Goal: Task Accomplishment & Management: Use online tool/utility

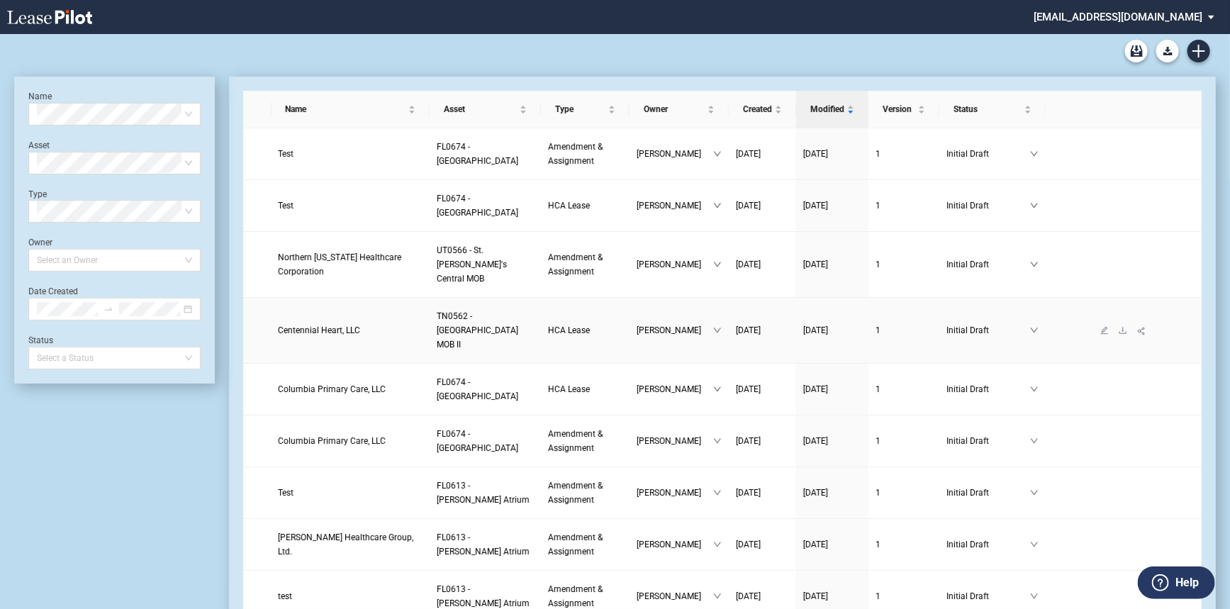
click at [327, 333] on span "Centennial Heart, LLC" at bounding box center [320, 330] width 82 height 10
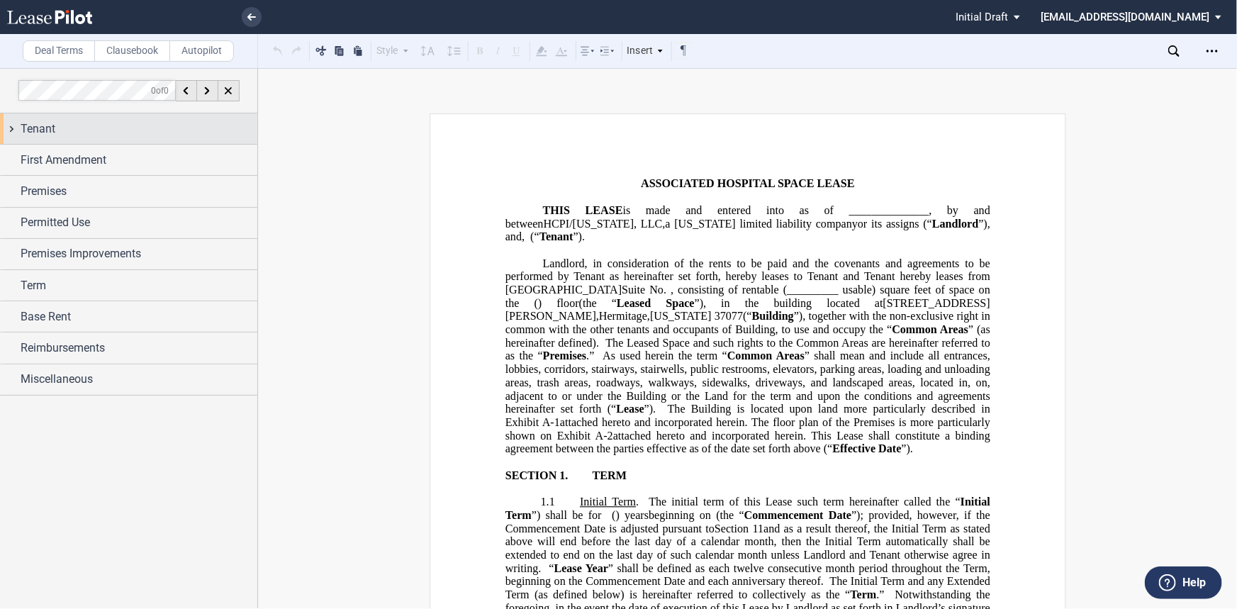
click at [220, 122] on div "Tenant" at bounding box center [139, 128] width 237 height 17
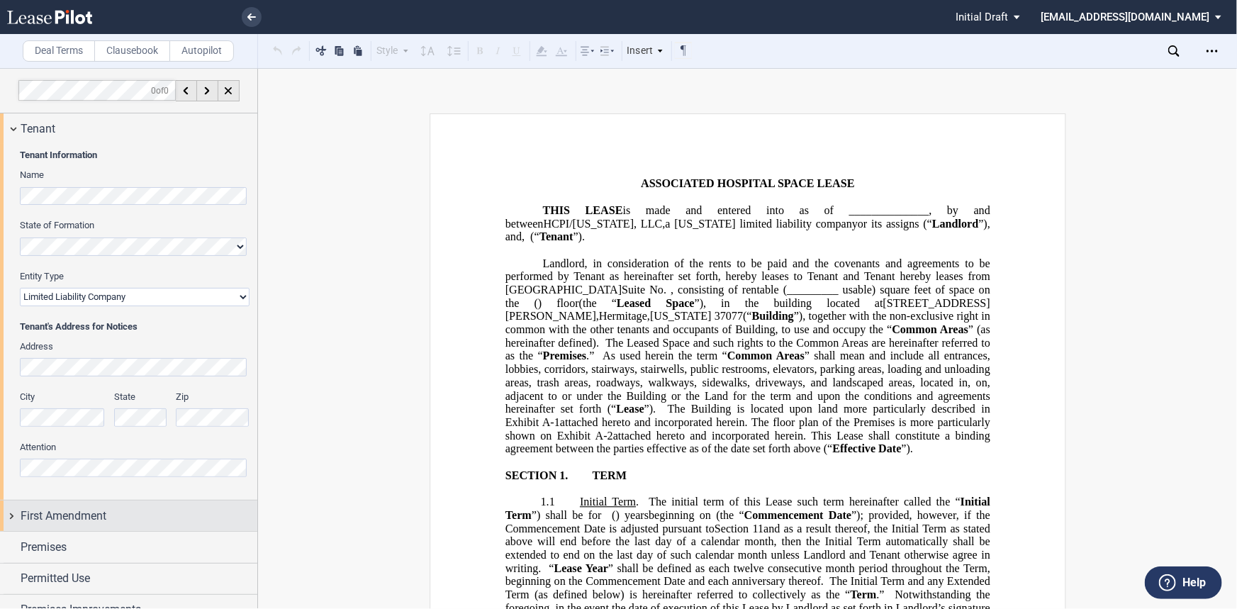
click at [123, 507] on div "First Amendment" at bounding box center [139, 515] width 237 height 17
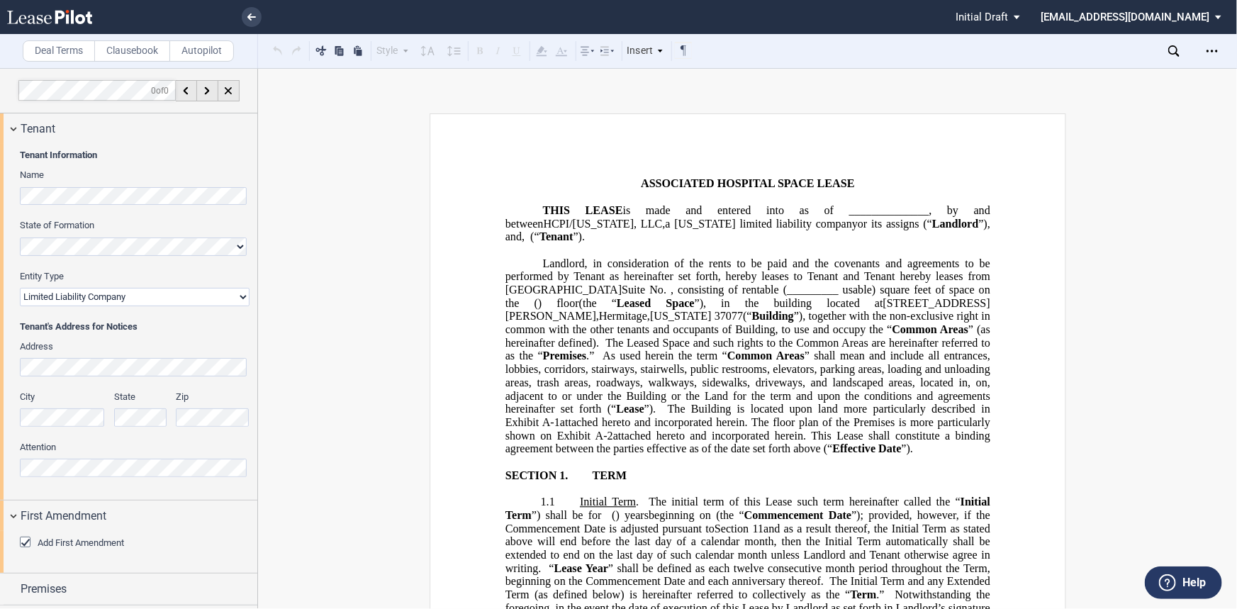
scroll to position [64, 0]
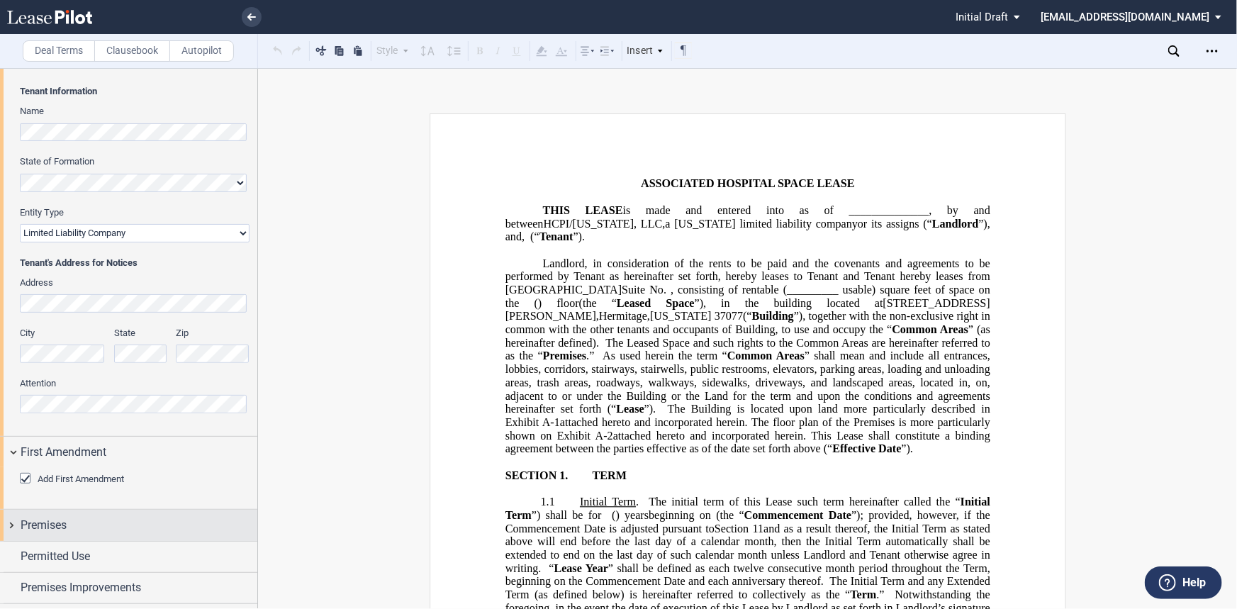
click at [84, 512] on div "Premises" at bounding box center [128, 525] width 257 height 30
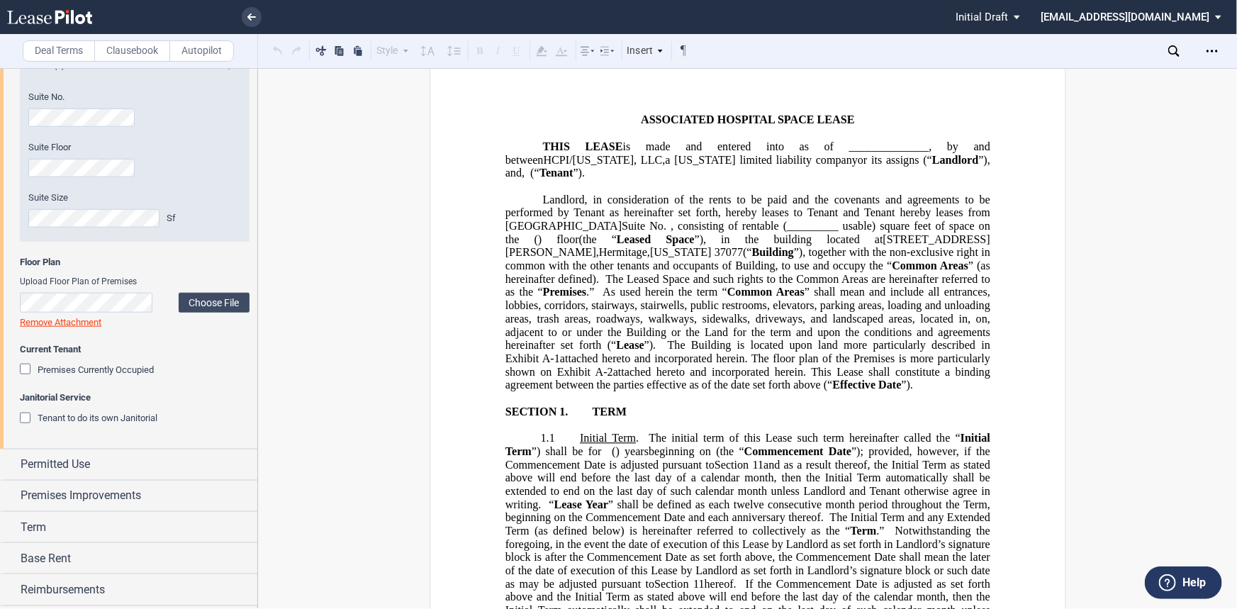
scroll to position [609, 0]
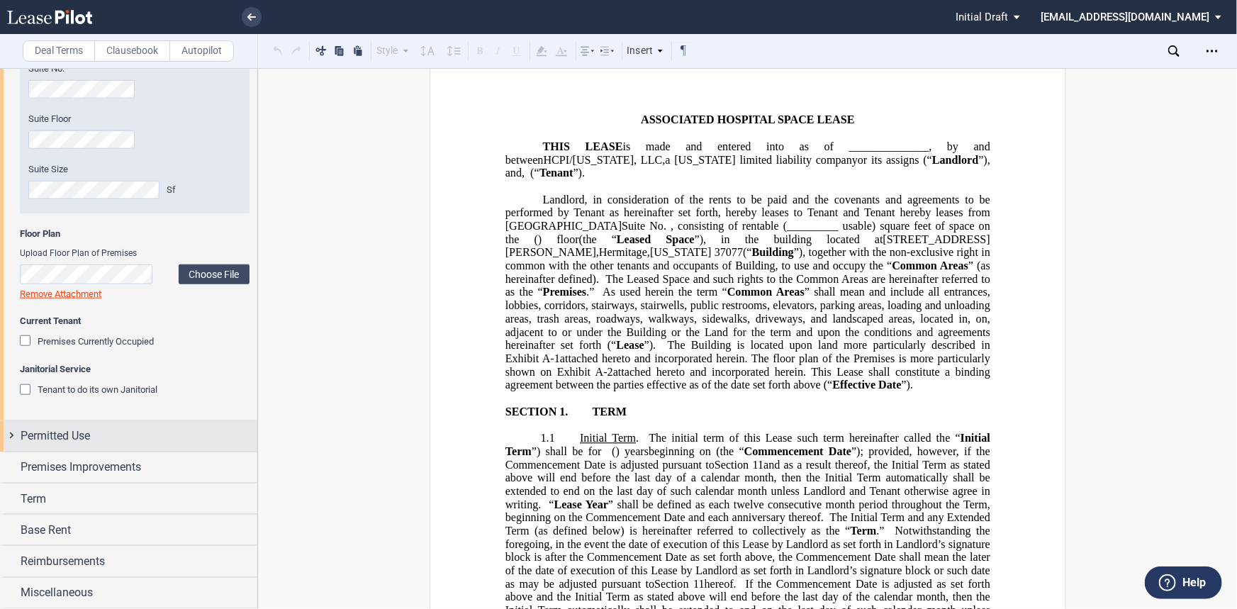
click at [130, 430] on div "Permitted Use" at bounding box center [139, 435] width 237 height 17
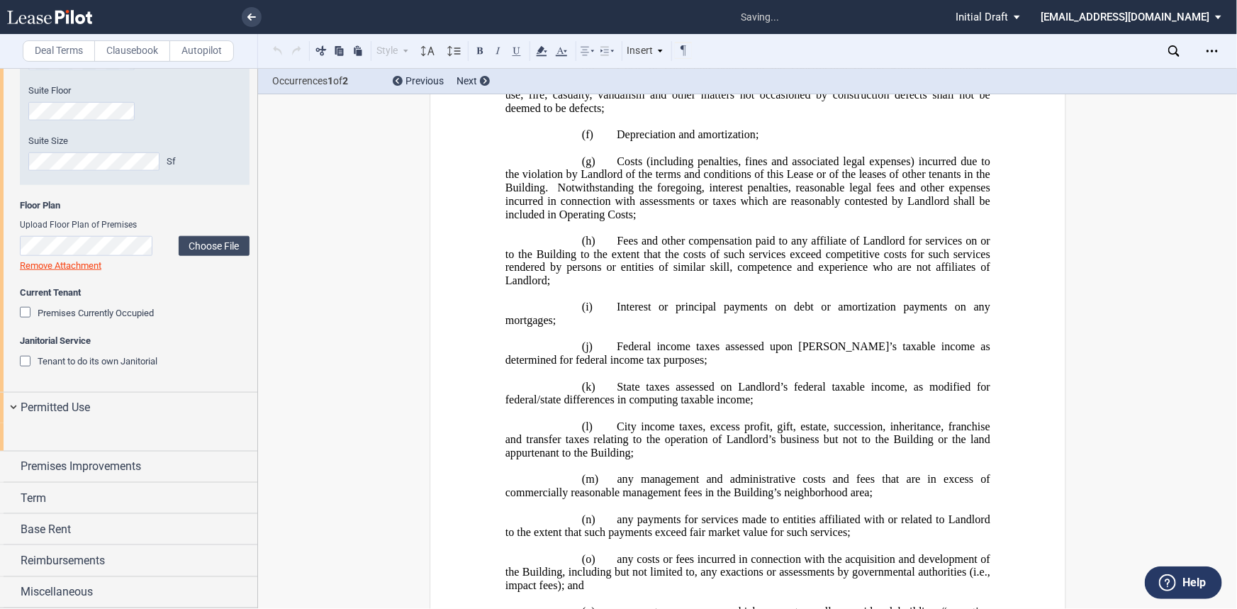
scroll to position [4336, 0]
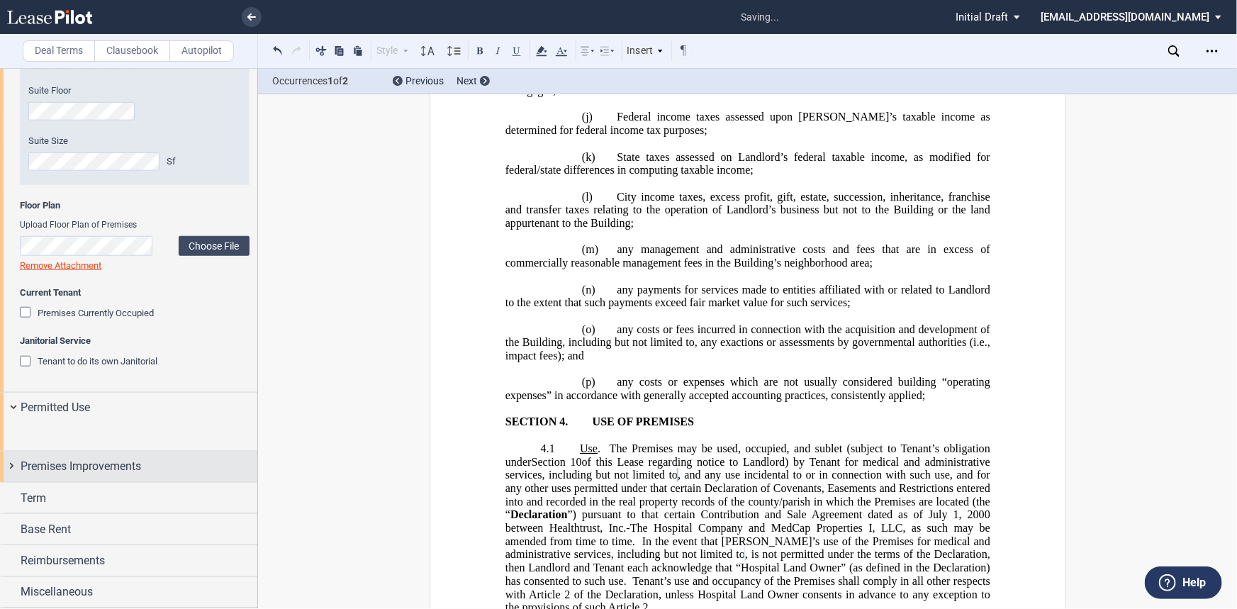
click at [201, 472] on div "Premises Improvements" at bounding box center [139, 466] width 237 height 17
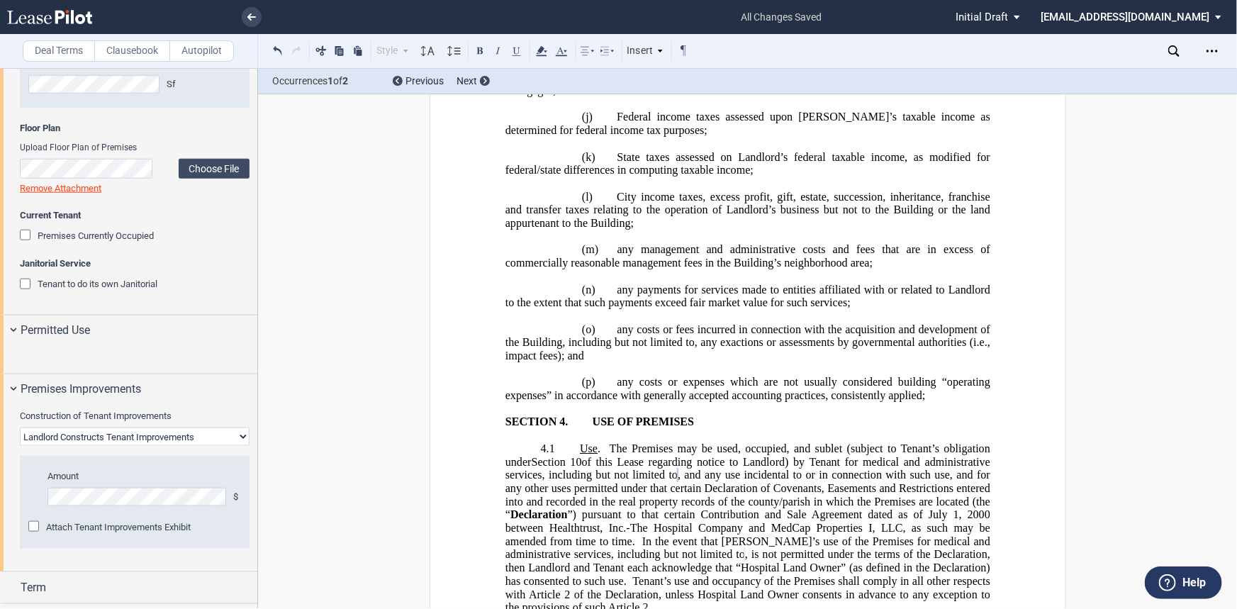
scroll to position [843, 0]
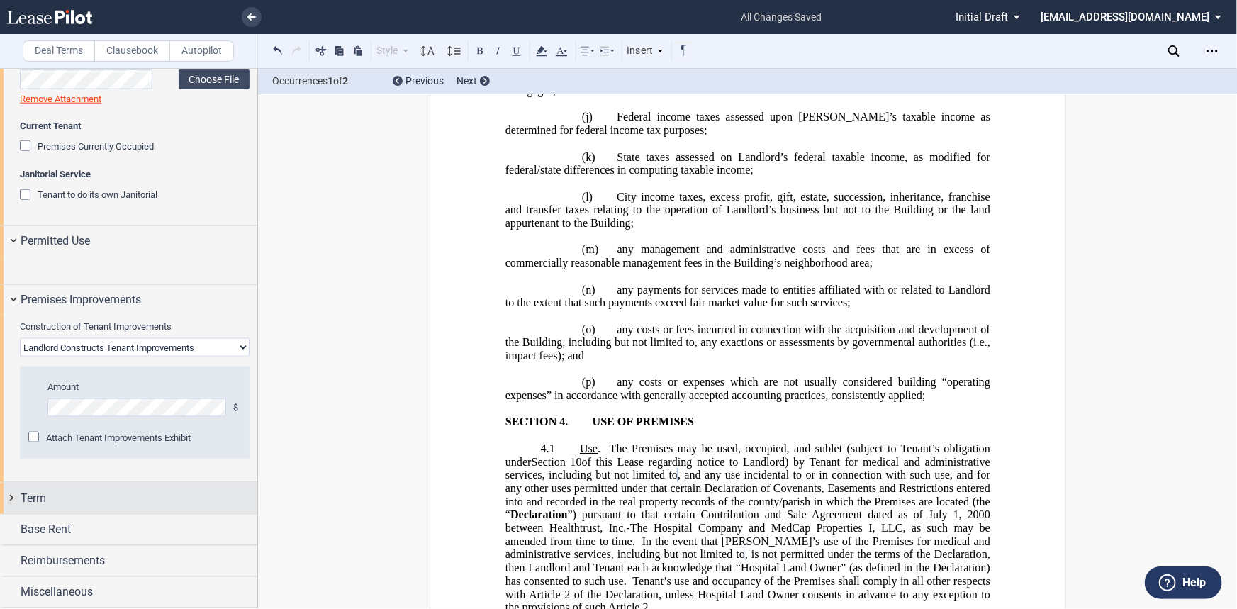
click at [87, 507] on div "Term" at bounding box center [139, 498] width 237 height 17
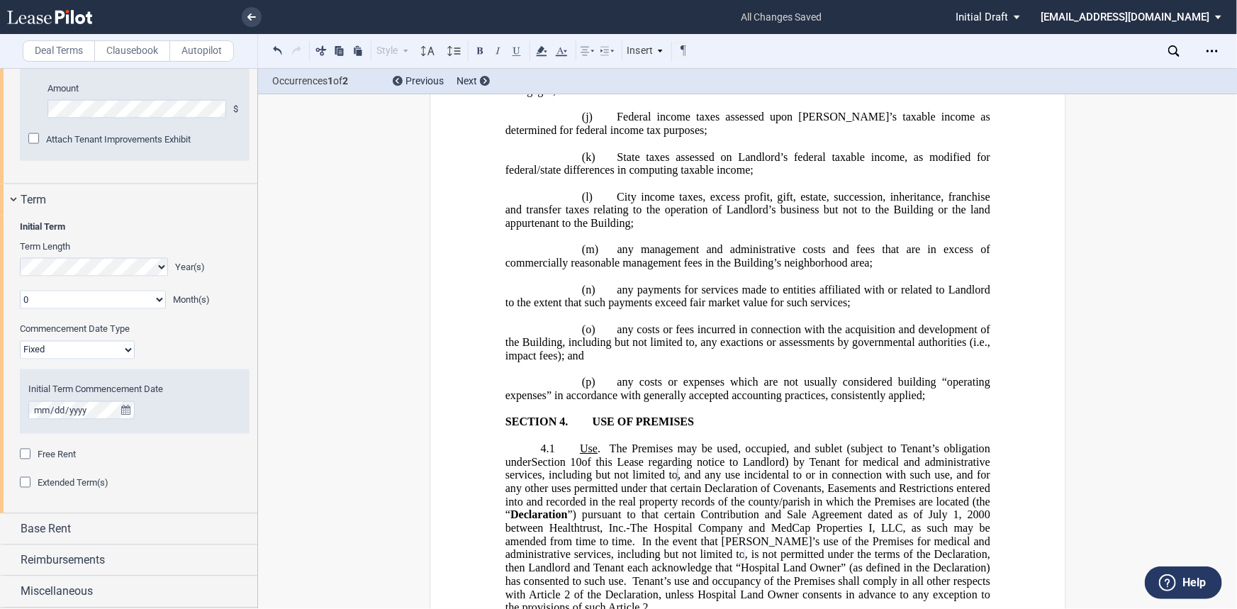
scroll to position [1165, 0]
click at [89, 514] on div "Initial Term Term Length Year(s) 0 1 2 3 4 5 6 7 8 9 10 11 Month(s) Extended Te…" at bounding box center [128, 364] width 257 height 298
click at [84, 538] on div "Base Rent" at bounding box center [139, 529] width 237 height 17
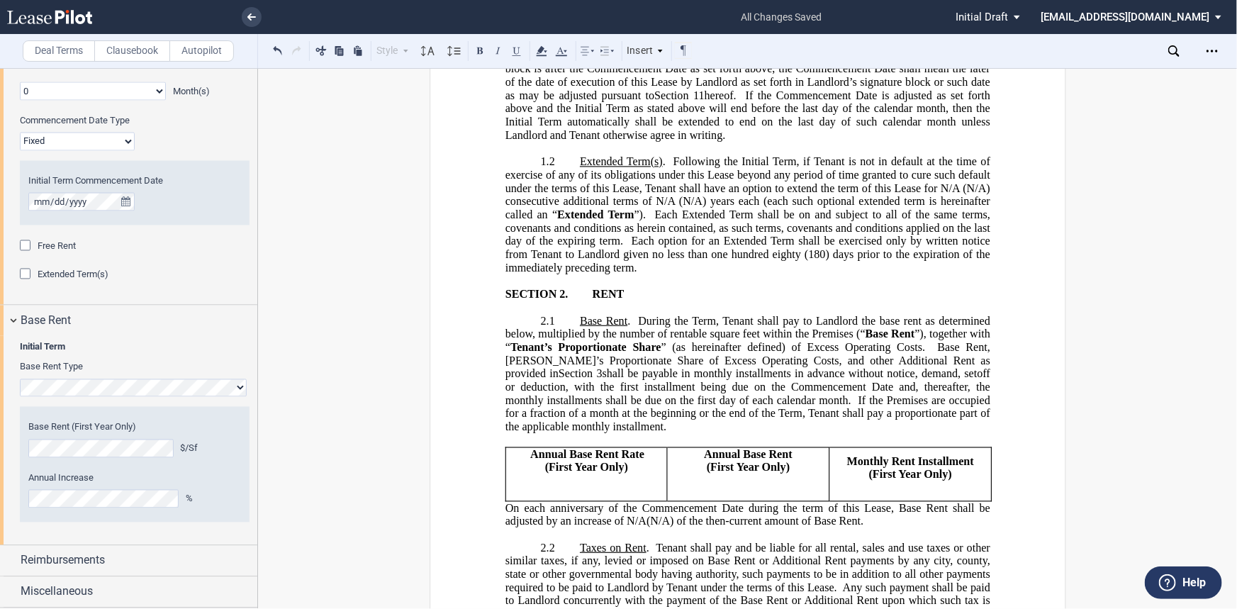
scroll to position [599, 0]
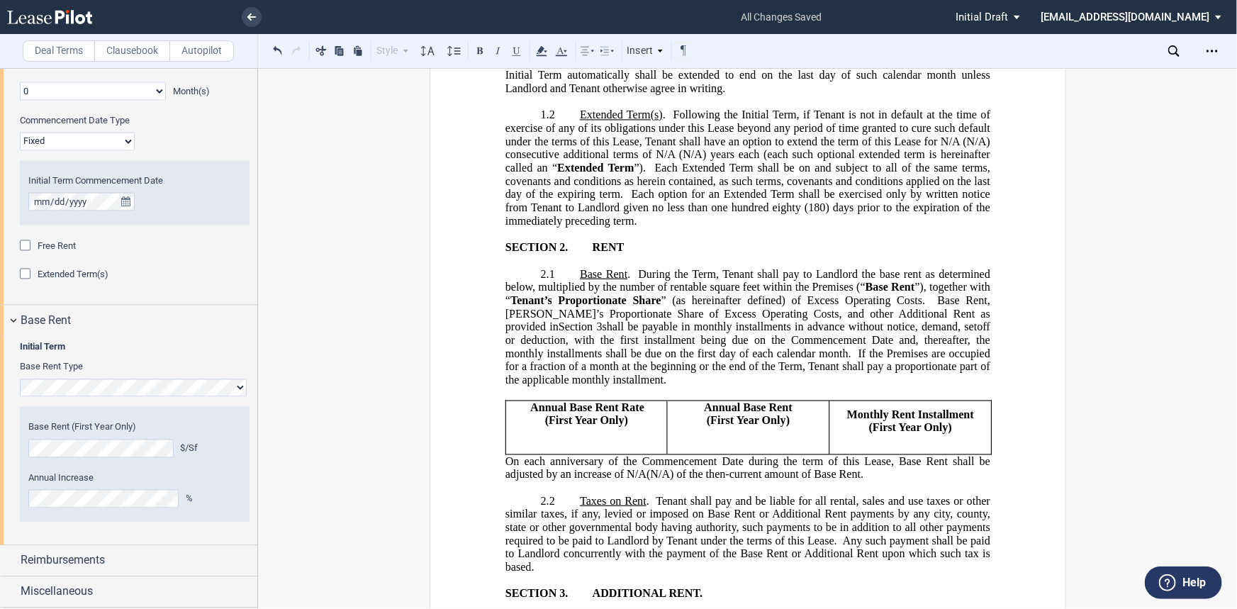
click at [588, 427] on p "﻿" at bounding box center [586, 433] width 150 height 13
click at [249, 14] on icon at bounding box center [251, 16] width 9 height 7
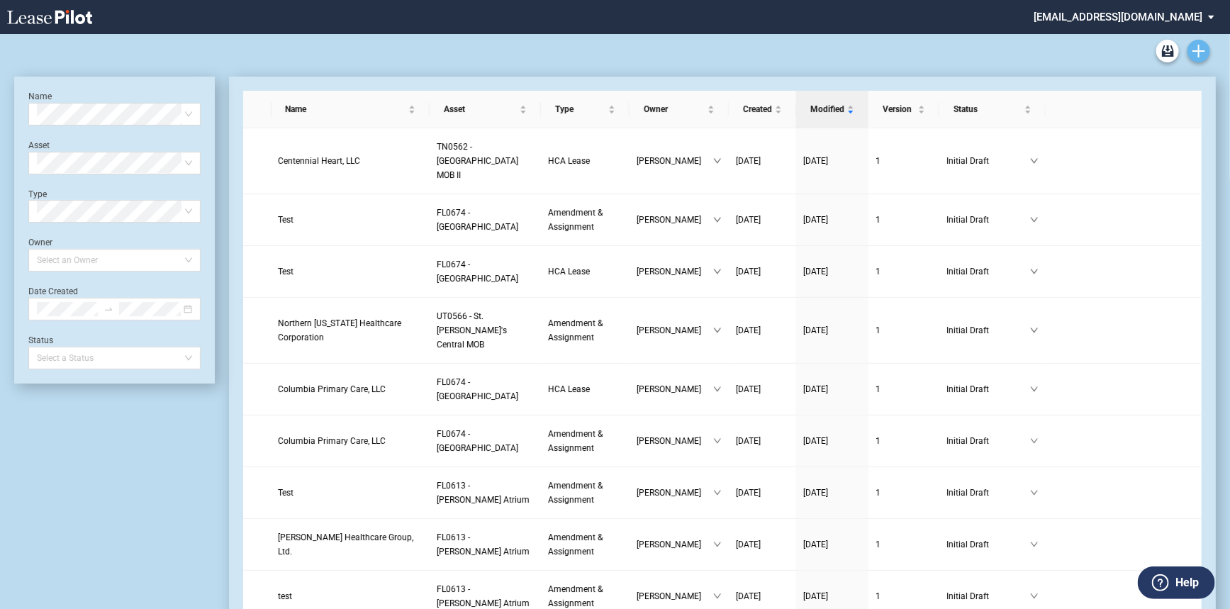
click at [1205, 45] on icon "Create new document" at bounding box center [1198, 51] width 13 height 13
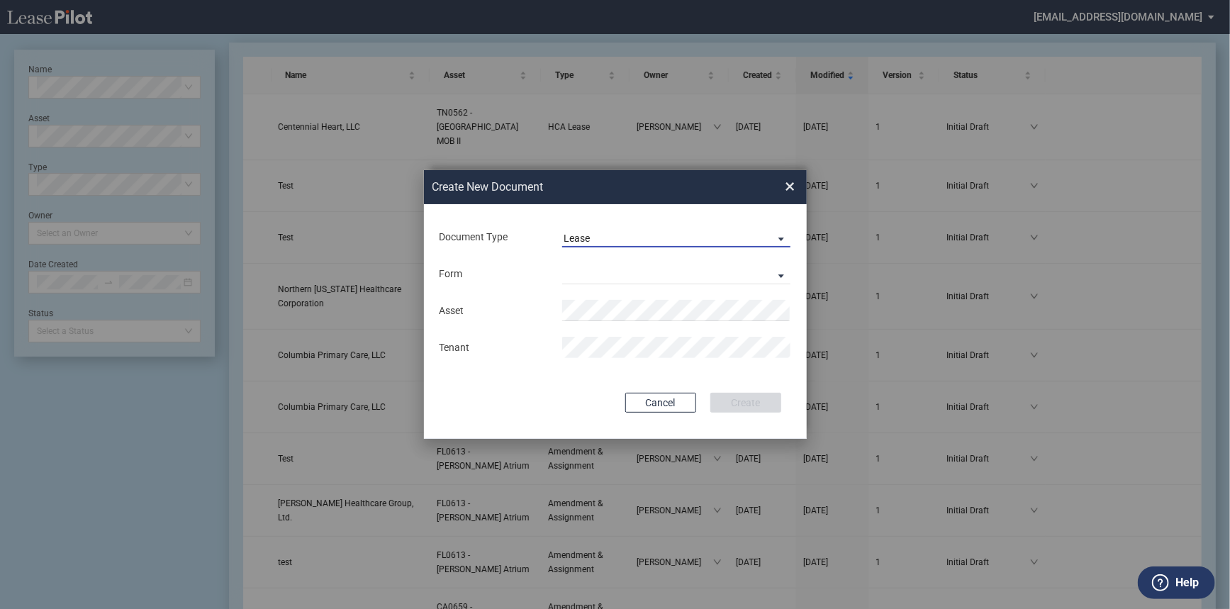
click at [609, 228] on md-select-value "Lease" at bounding box center [676, 236] width 229 height 21
drag, startPoint x: 614, startPoint y: 234, endPoint x: 615, endPoint y: 242, distance: 7.9
click at [614, 236] on md-option "Lease" at bounding box center [678, 238] width 252 height 34
click at [605, 279] on md-select "Medical Office Lease Scottsdale Lease Louisville Lease 1370 Medical Place Lease…" at bounding box center [676, 273] width 229 height 21
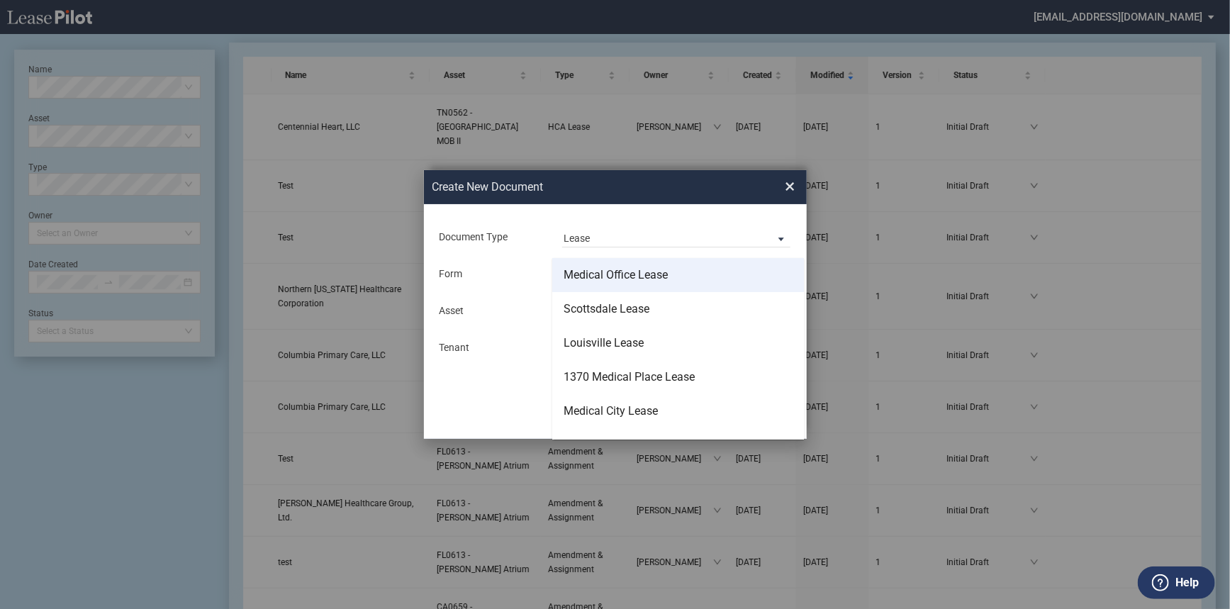
type md-option "Medical Office Lease"
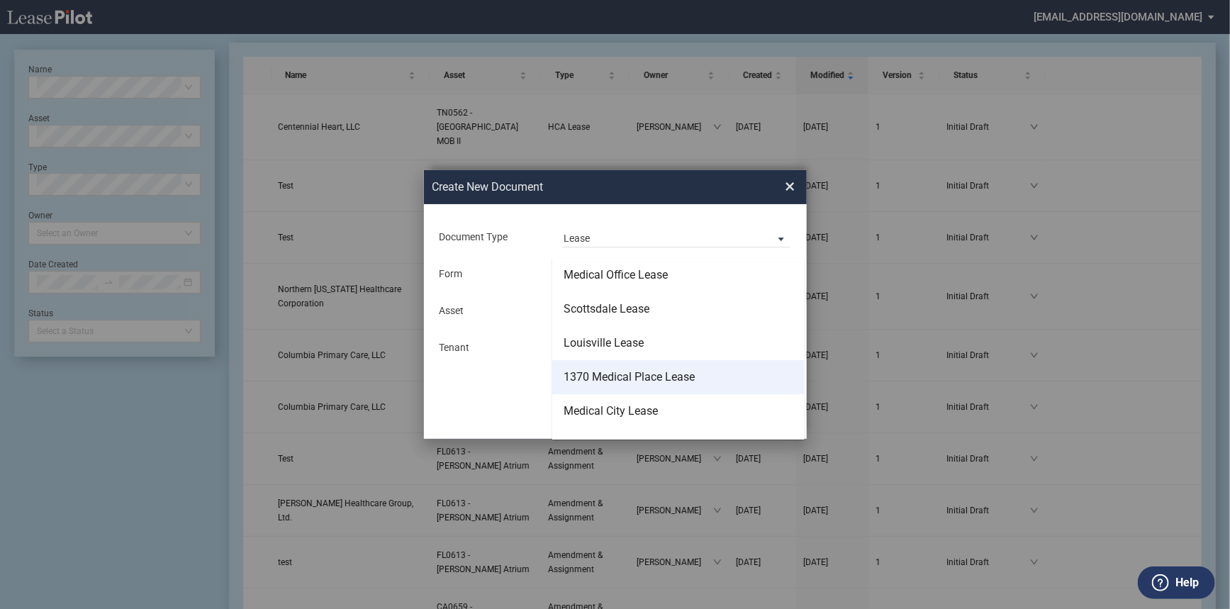
scroll to position [64, 0]
click at [658, 381] on md-option "HCA Lease" at bounding box center [678, 381] width 252 height 34
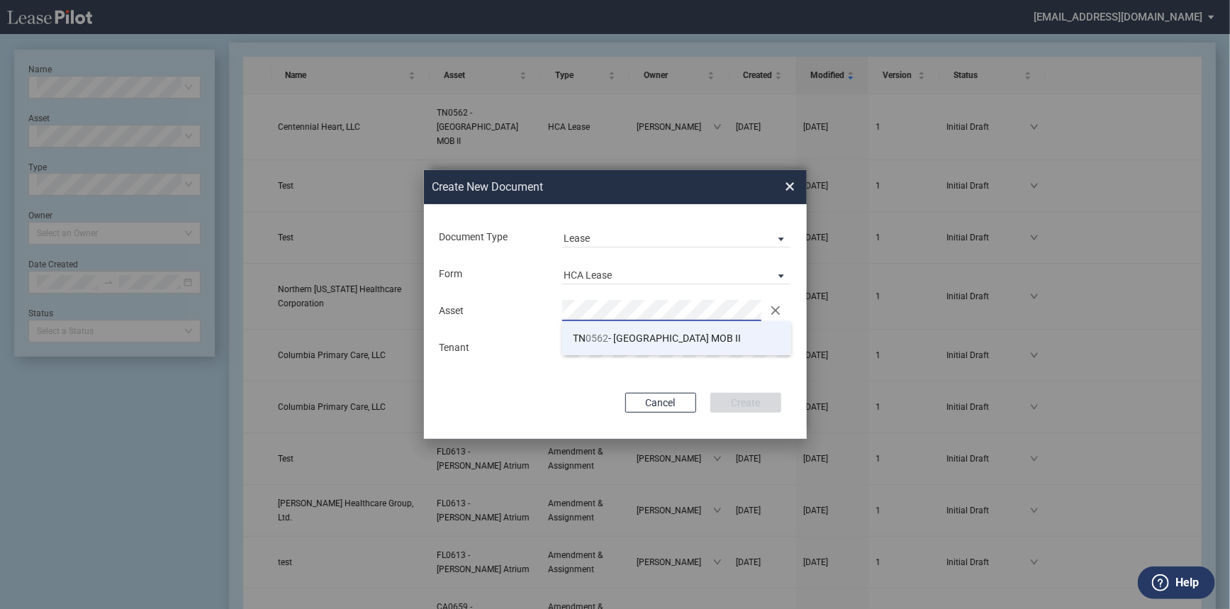
click at [615, 327] on li "TN 0562 - Summit Medical Center MOB II" at bounding box center [676, 338] width 229 height 34
click at [615, 333] on div "Asset Clear Tenant" at bounding box center [615, 329] width 354 height 74
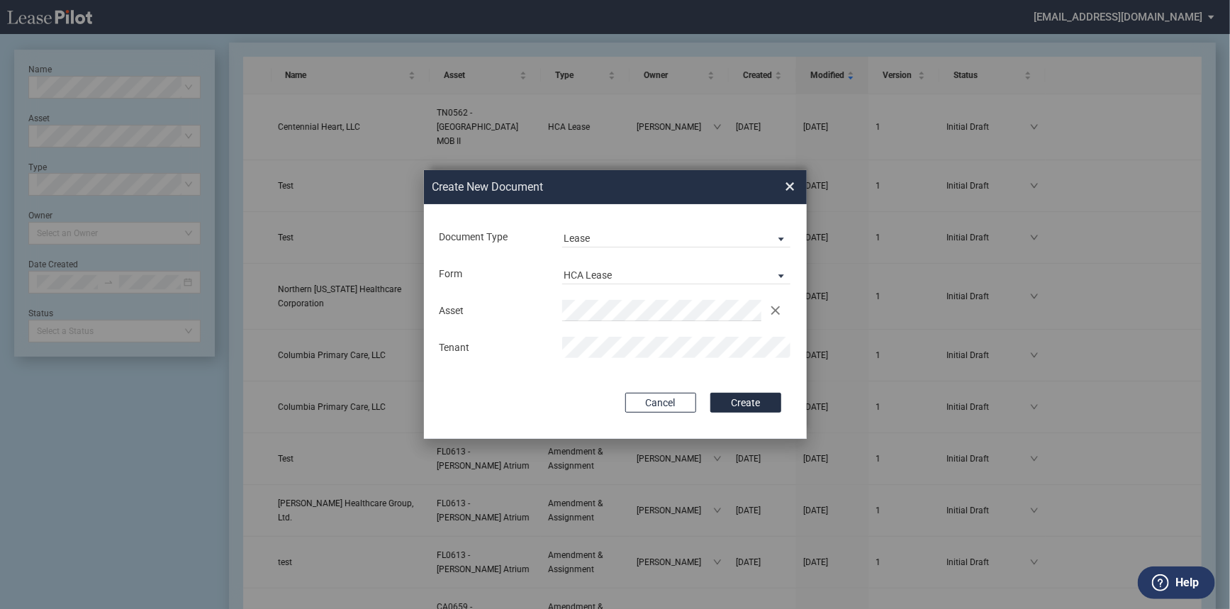
click at [758, 407] on button "Create" at bounding box center [745, 403] width 71 height 20
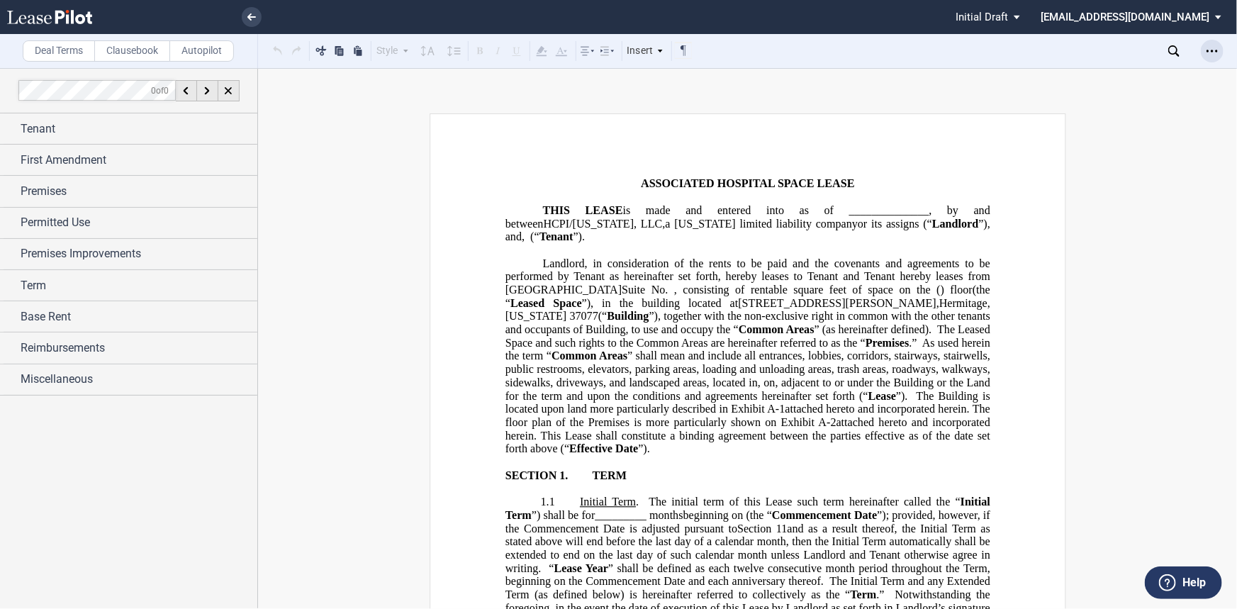
click at [1216, 52] on icon "Open Lease options menu" at bounding box center [1211, 50] width 11 height 11
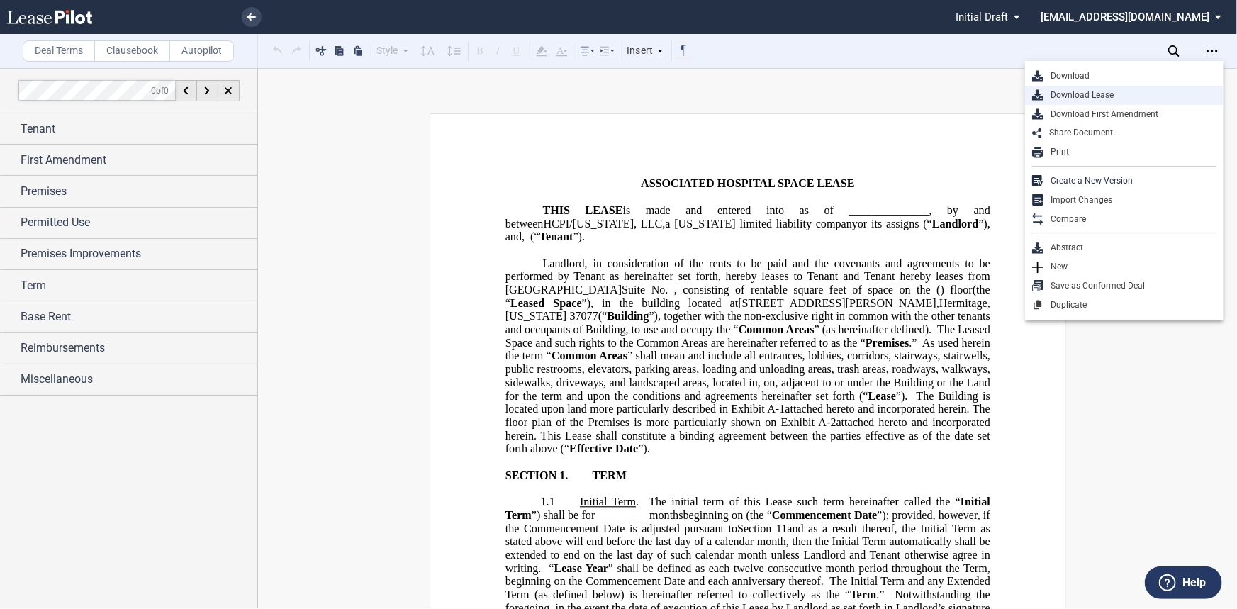
click at [1161, 93] on div "Download Lease" at bounding box center [1129, 95] width 173 height 12
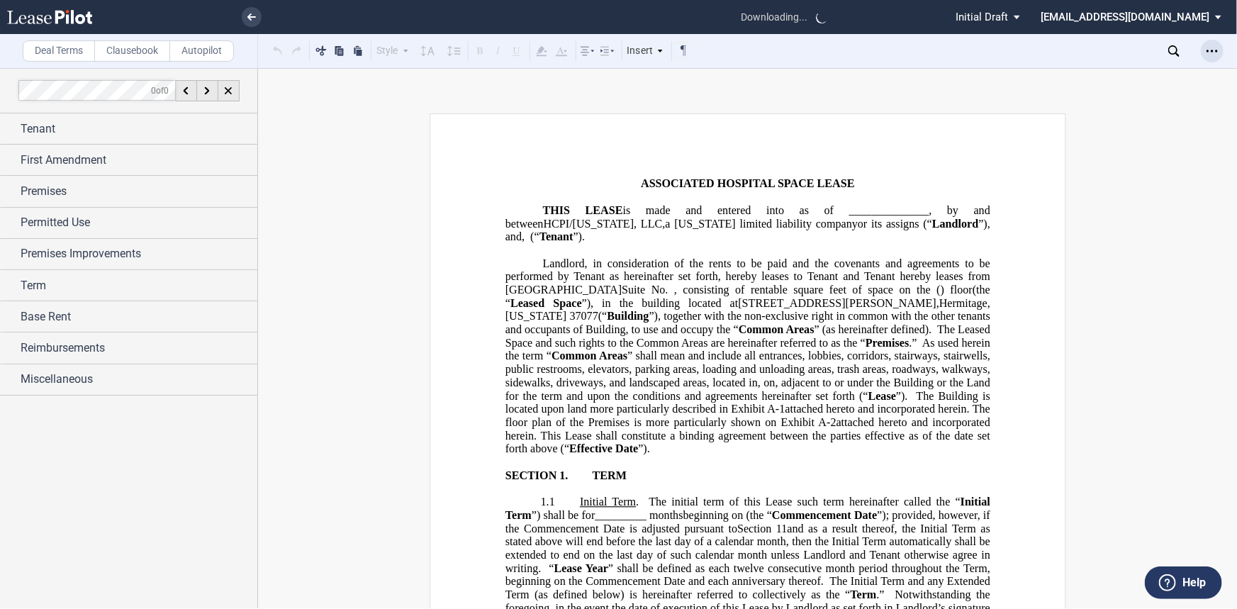
click at [1220, 50] on div "Open Lease options menu" at bounding box center [1211, 51] width 23 height 23
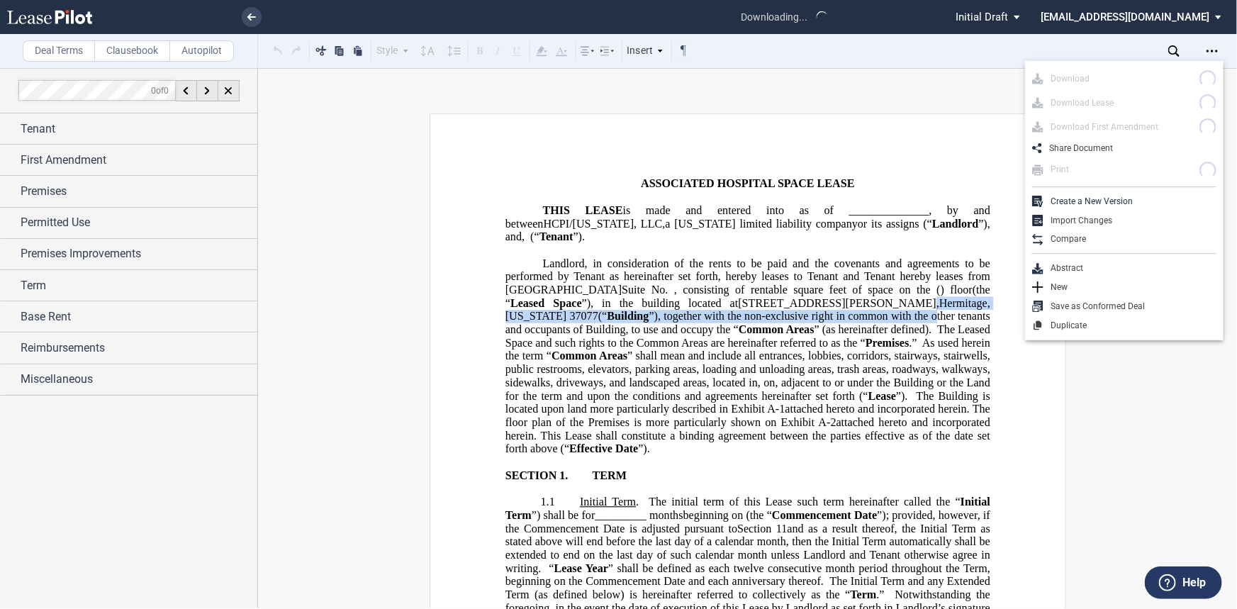
click at [847, 310] on span "”), together with the non-exclusive right in common with the other tenants and …" at bounding box center [749, 323] width 488 height 26
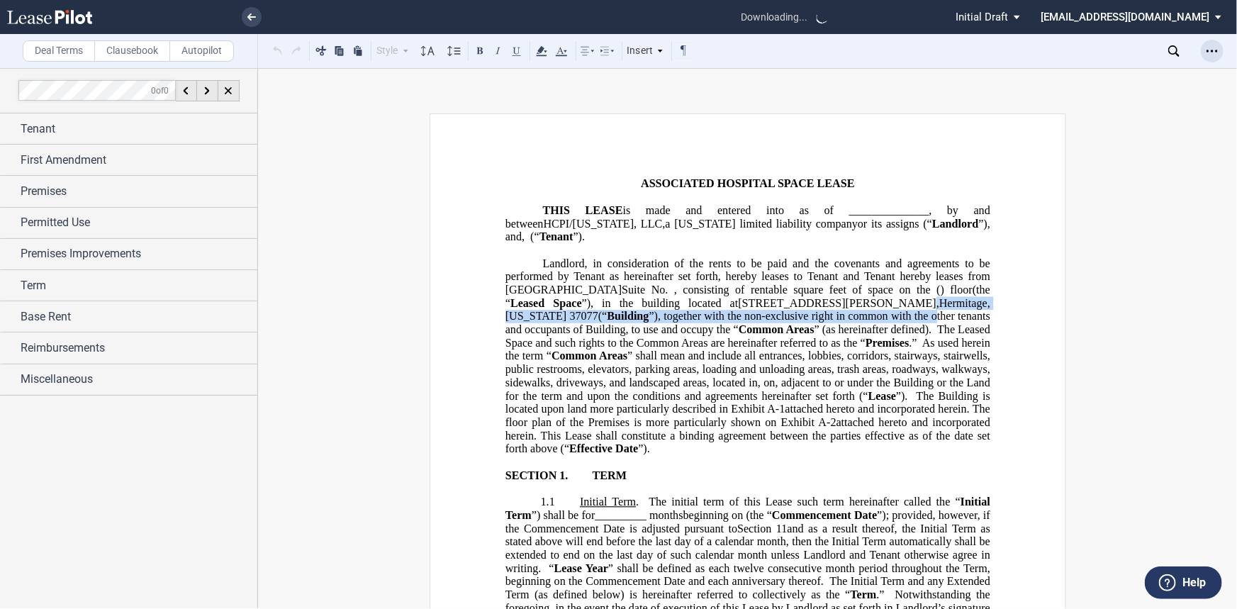
click at [1212, 55] on icon "Open Lease options menu" at bounding box center [1211, 50] width 11 height 11
click at [872, 380] on p "Landlord, in consideration of the rents to be paid and the covenants and agreem…" at bounding box center [747, 356] width 485 height 199
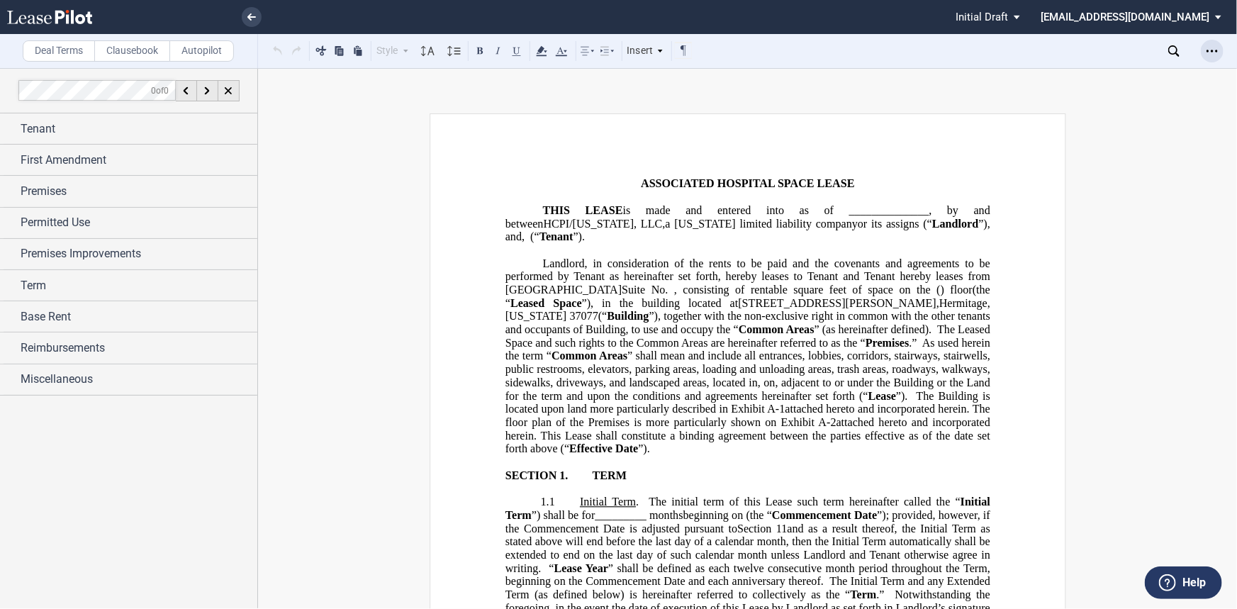
click at [1206, 55] on icon "Open Lease options menu" at bounding box center [1211, 50] width 11 height 11
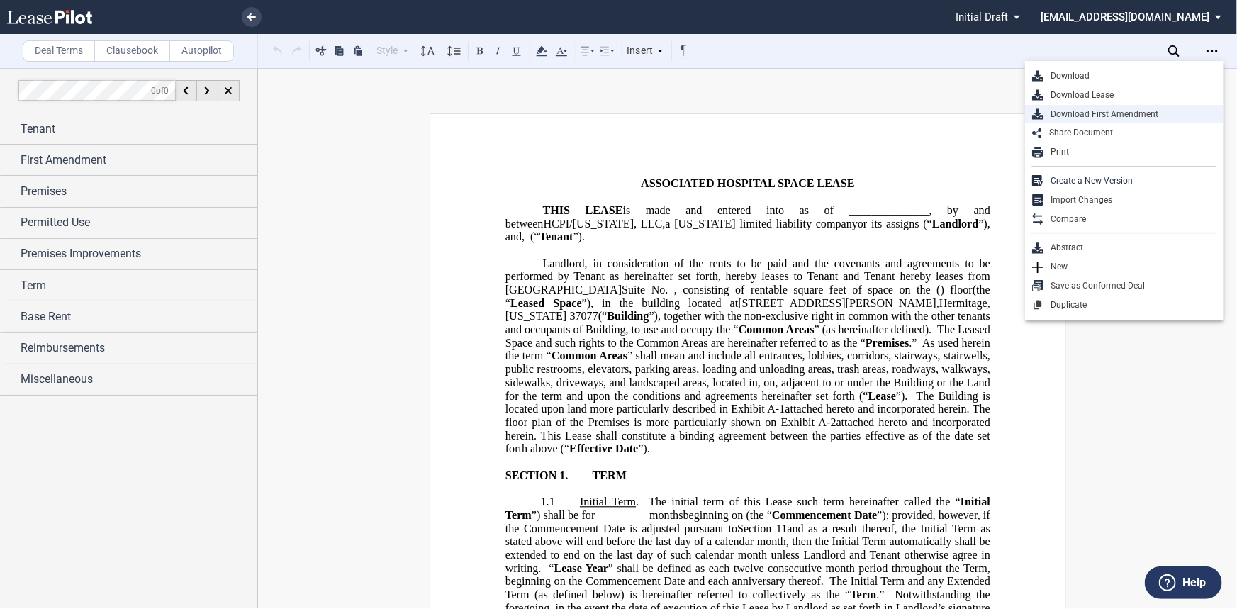
click at [1152, 111] on div "Download First Amendment" at bounding box center [1129, 114] width 173 height 12
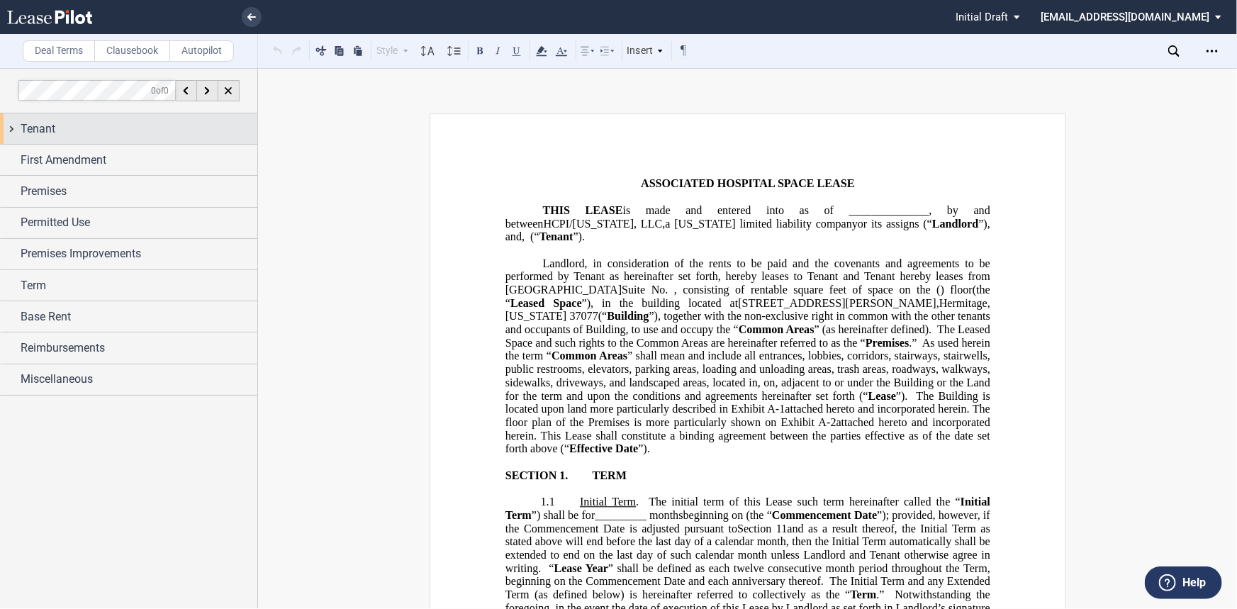
click at [145, 130] on div "Tenant" at bounding box center [139, 128] width 237 height 17
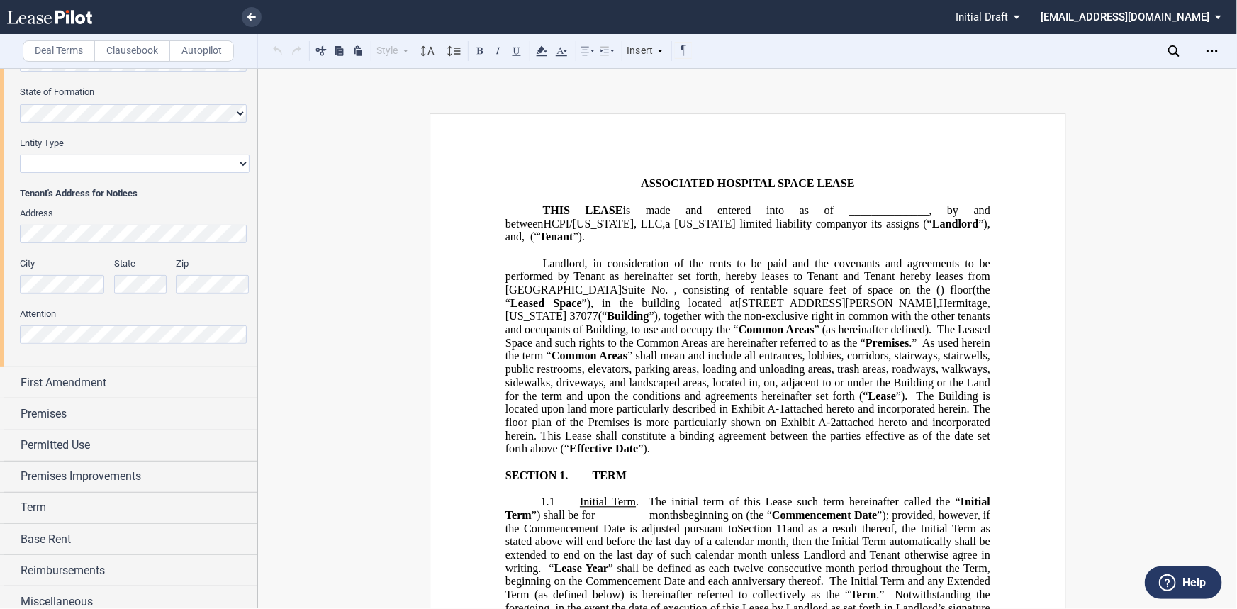
scroll to position [142, 0]
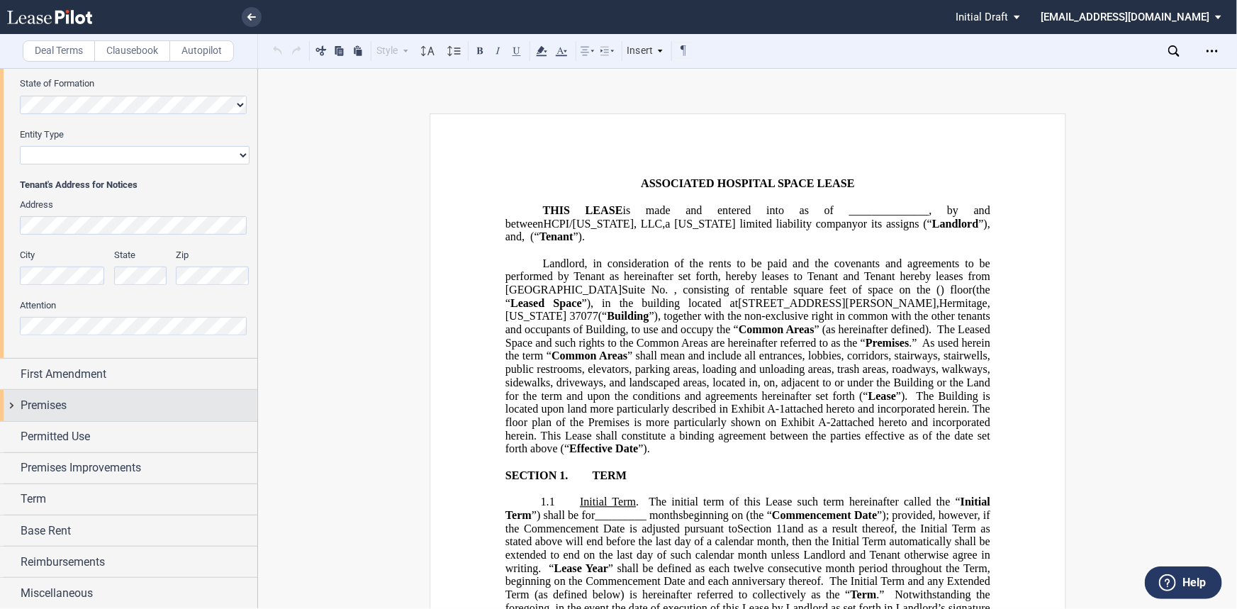
click at [150, 405] on div "Premises" at bounding box center [139, 405] width 237 height 17
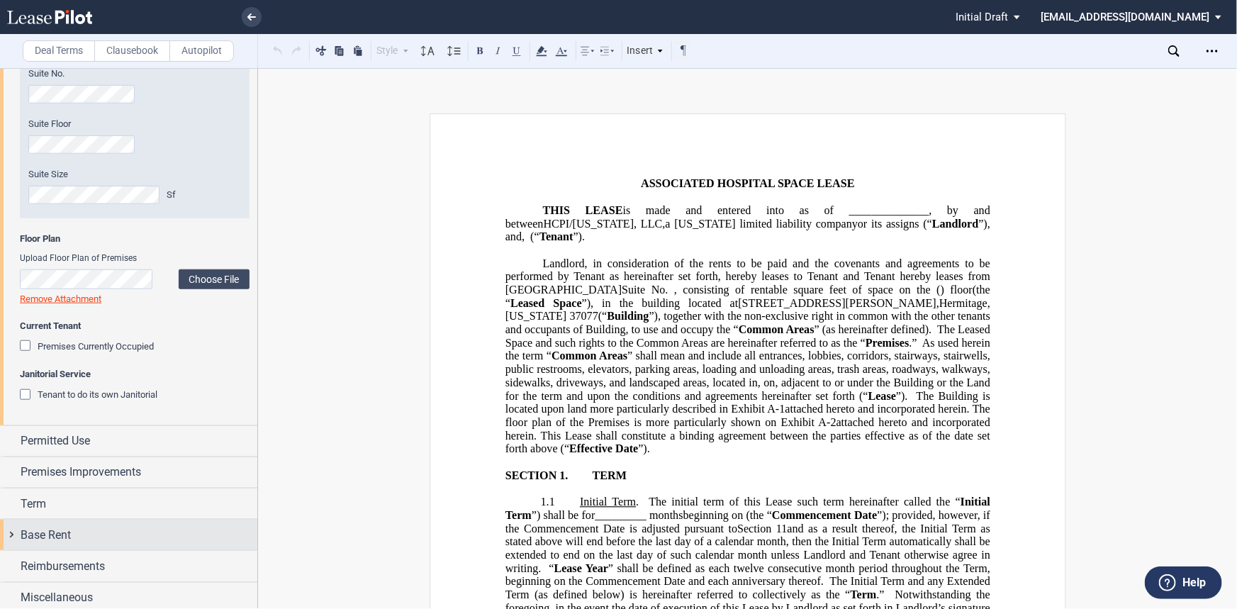
scroll to position [567, 0]
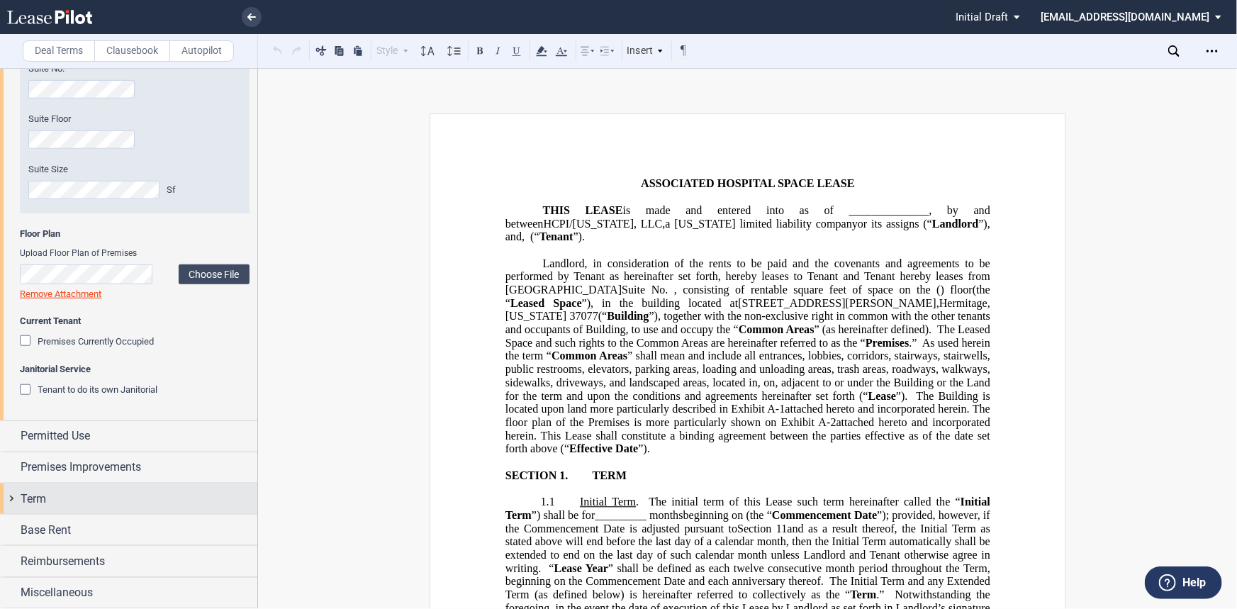
click at [99, 510] on div "Term" at bounding box center [128, 498] width 257 height 30
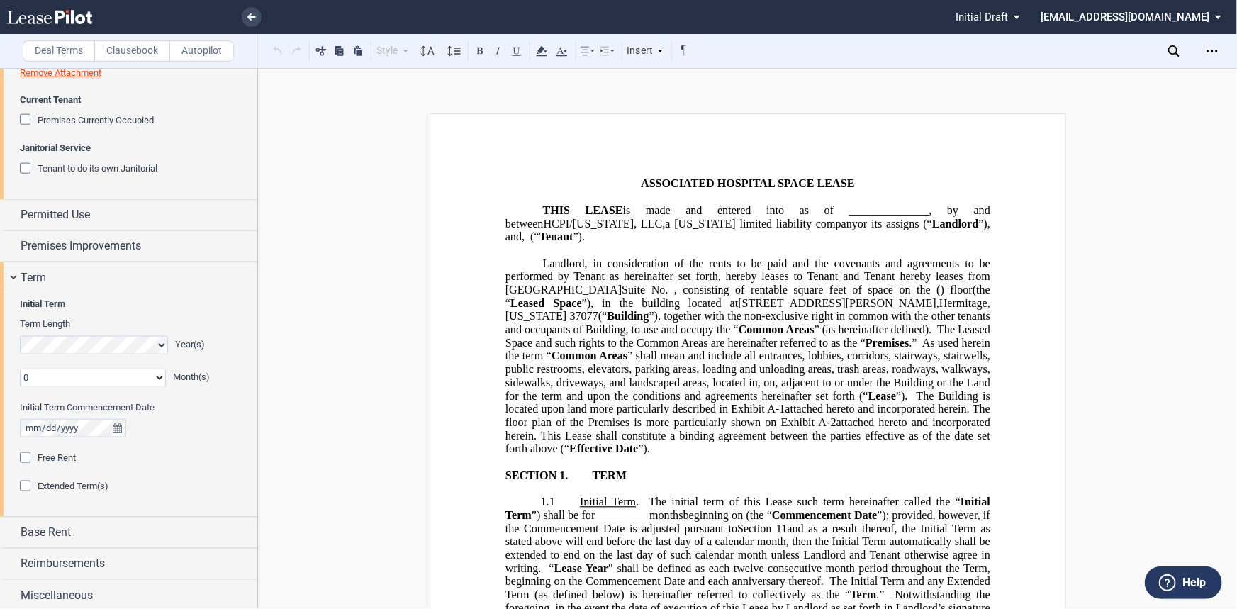
scroll to position [791, 0]
click at [88, 521] on div "Base Rent" at bounding box center [139, 529] width 237 height 17
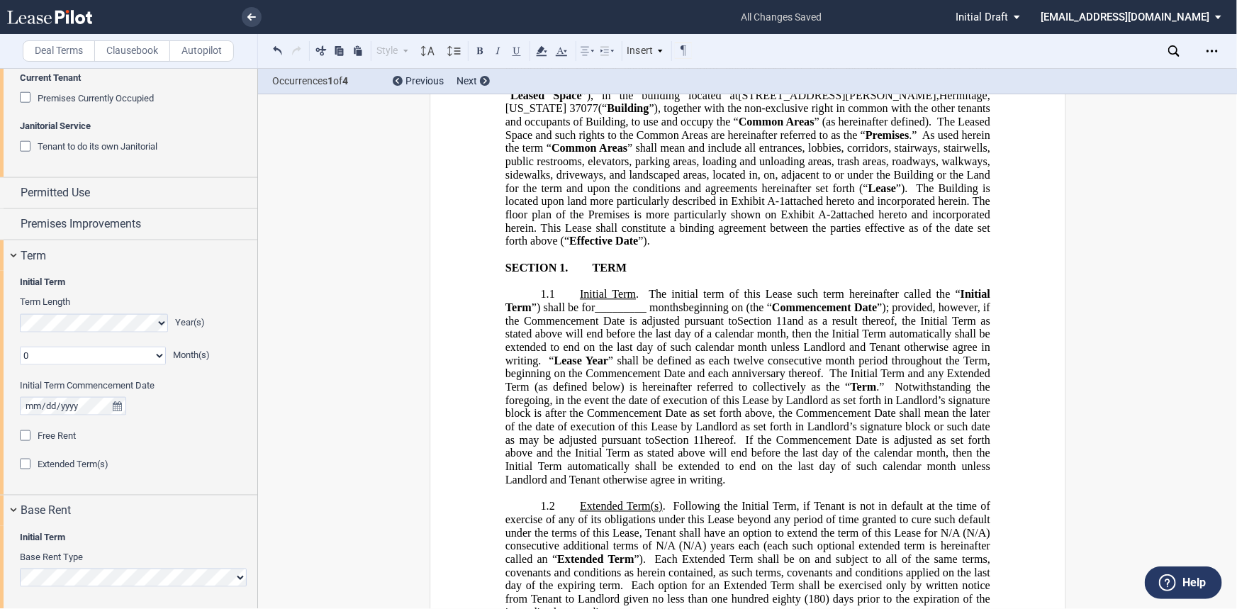
scroll to position [874, 0]
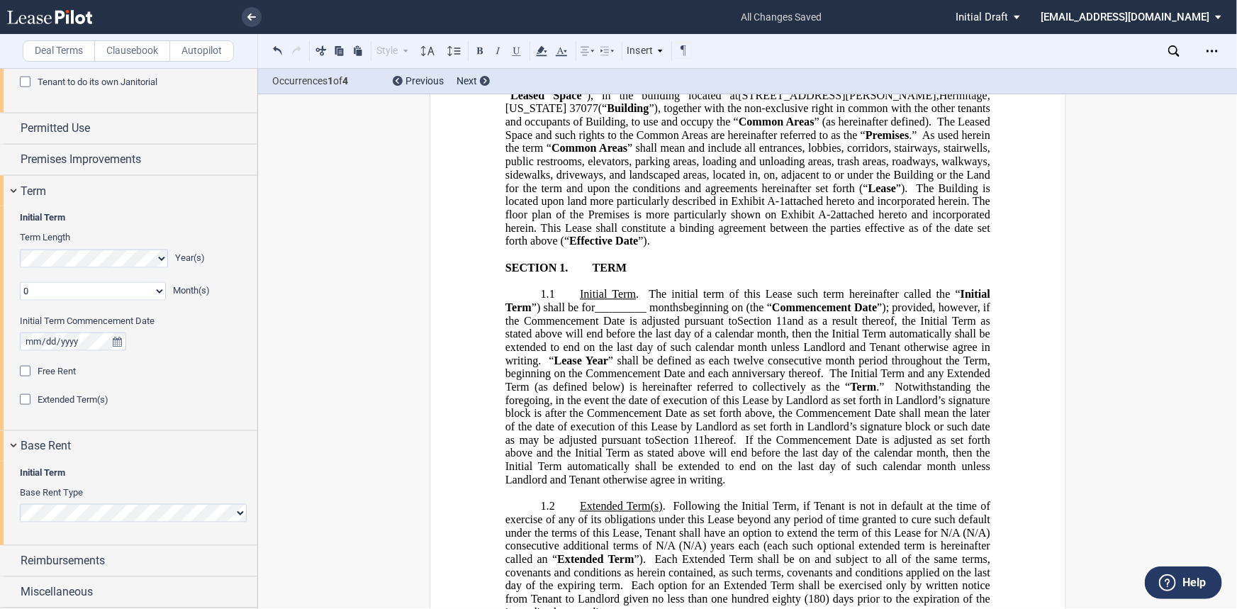
click at [746, 407] on span "Notwithstanding the foregoing, in the event the date of execution of this Lease…" at bounding box center [749, 413] width 488 height 65
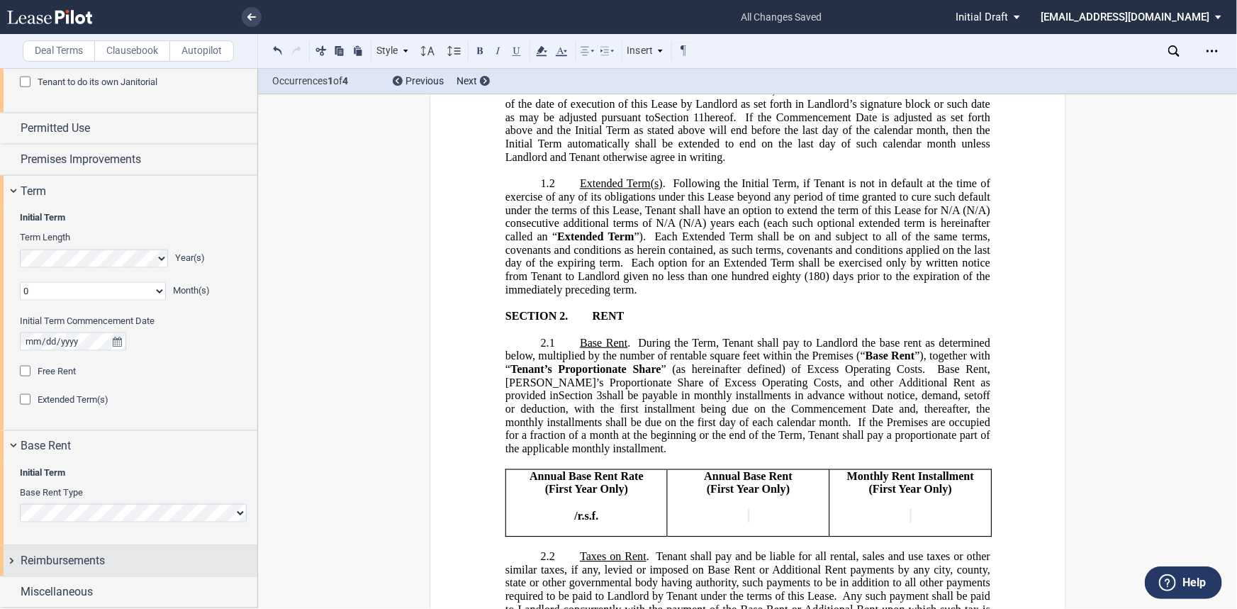
click at [202, 553] on div "Reimbursements" at bounding box center [139, 561] width 237 height 17
click at [244, 15] on link at bounding box center [252, 17] width 20 height 20
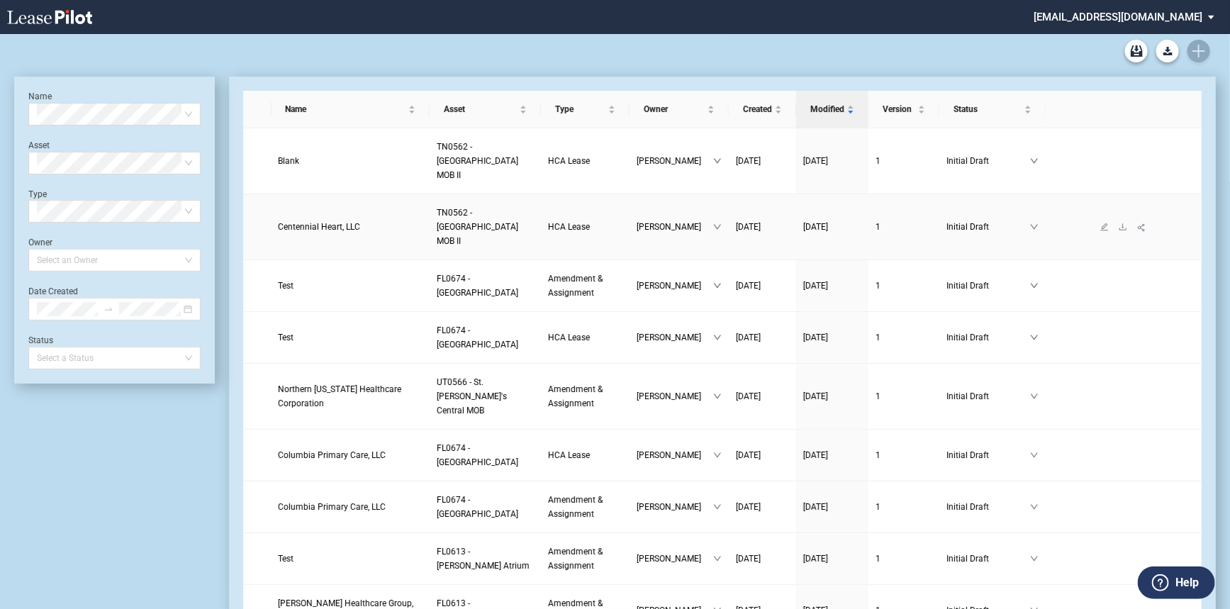
click at [354, 215] on td "Centennial Heart, LLC" at bounding box center [350, 227] width 158 height 66
click at [347, 222] on span "Centennial Heart, LLC" at bounding box center [320, 227] width 82 height 10
click at [329, 225] on span "Centennial Heart, LLC" at bounding box center [320, 227] width 82 height 10
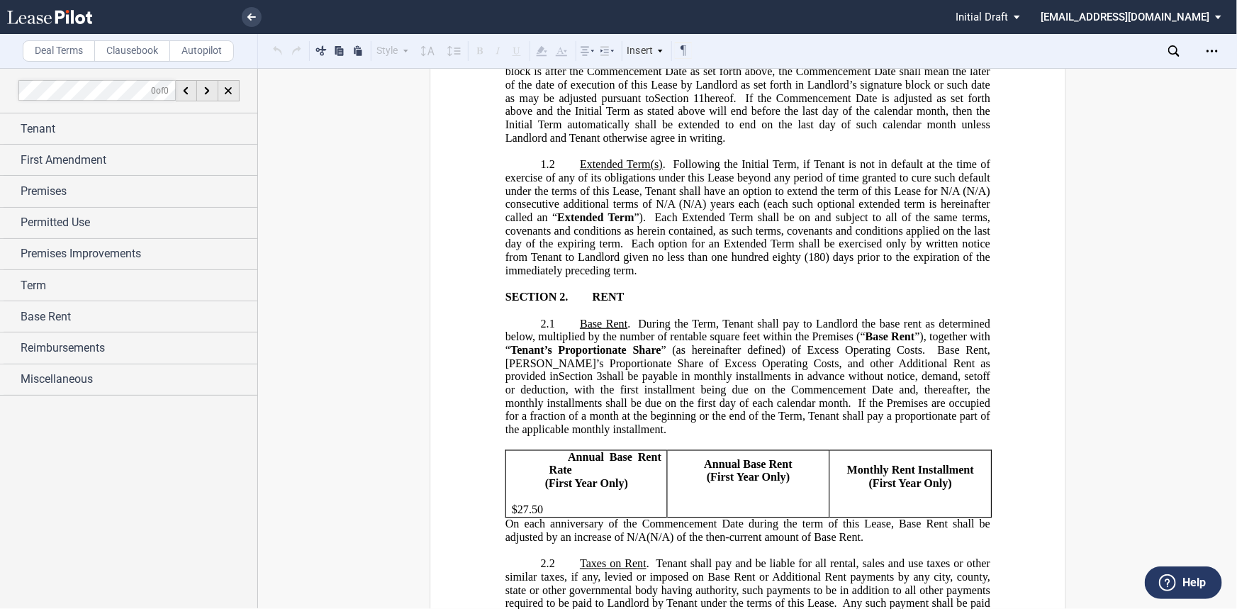
scroll to position [580, 0]
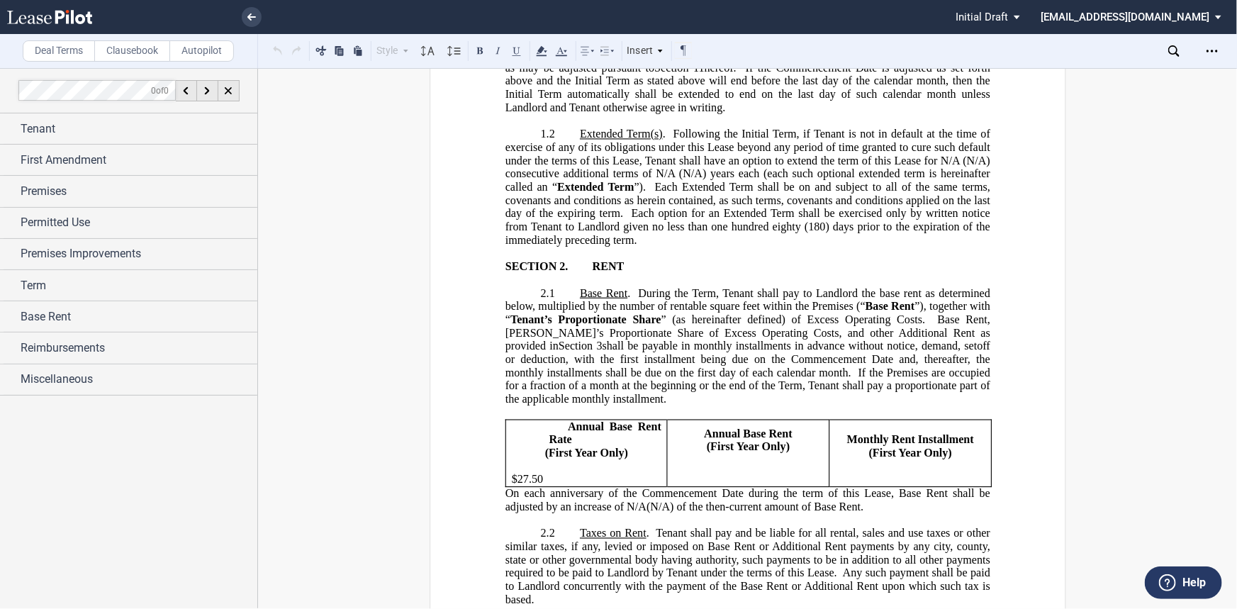
click at [557, 473] on p "﻿$27.50" at bounding box center [586, 479] width 150 height 13
click at [511, 473] on span "﻿$27.50 / r.s.f." at bounding box center [542, 479] width 63 height 13
click at [565, 420] on span "Annual Base Rent Rate" at bounding box center [606, 433] width 115 height 26
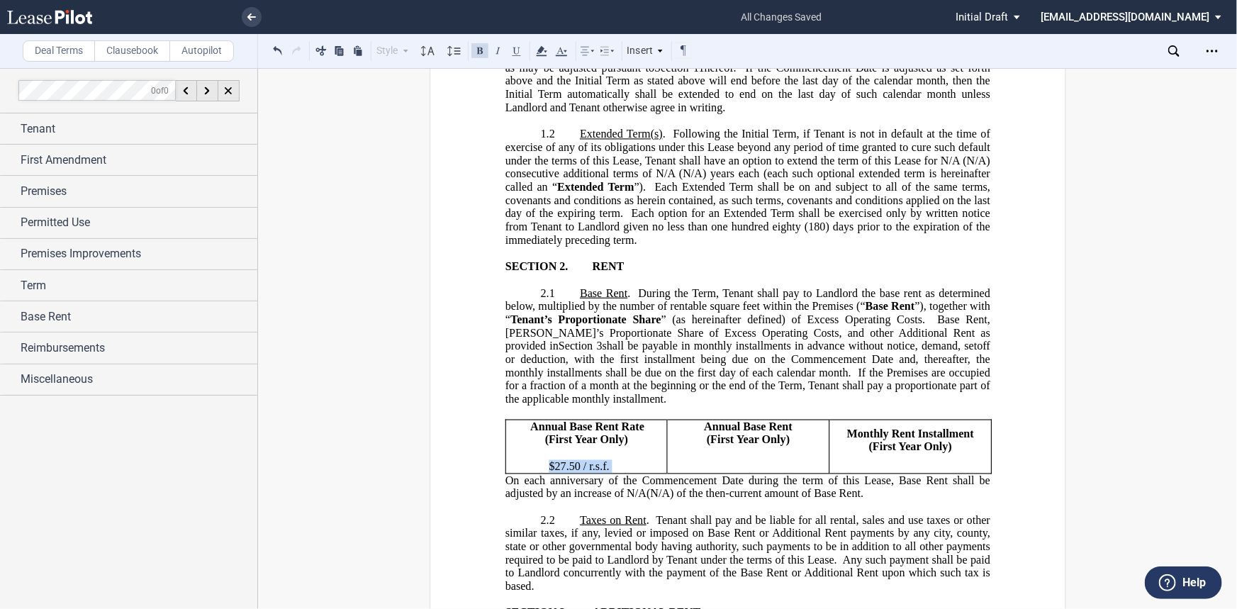
drag, startPoint x: 616, startPoint y: 428, endPoint x: 539, endPoint y: 429, distance: 77.2
click at [539, 460] on p "﻿$27.50 / r.s.f." at bounding box center [595, 466] width 131 height 13
click at [476, 55] on button at bounding box center [479, 50] width 17 height 17
click at [753, 460] on p "﻿" at bounding box center [748, 466] width 150 height 13
click at [884, 427] on span "Monthly Rent Installment" at bounding box center [909, 433] width 127 height 13
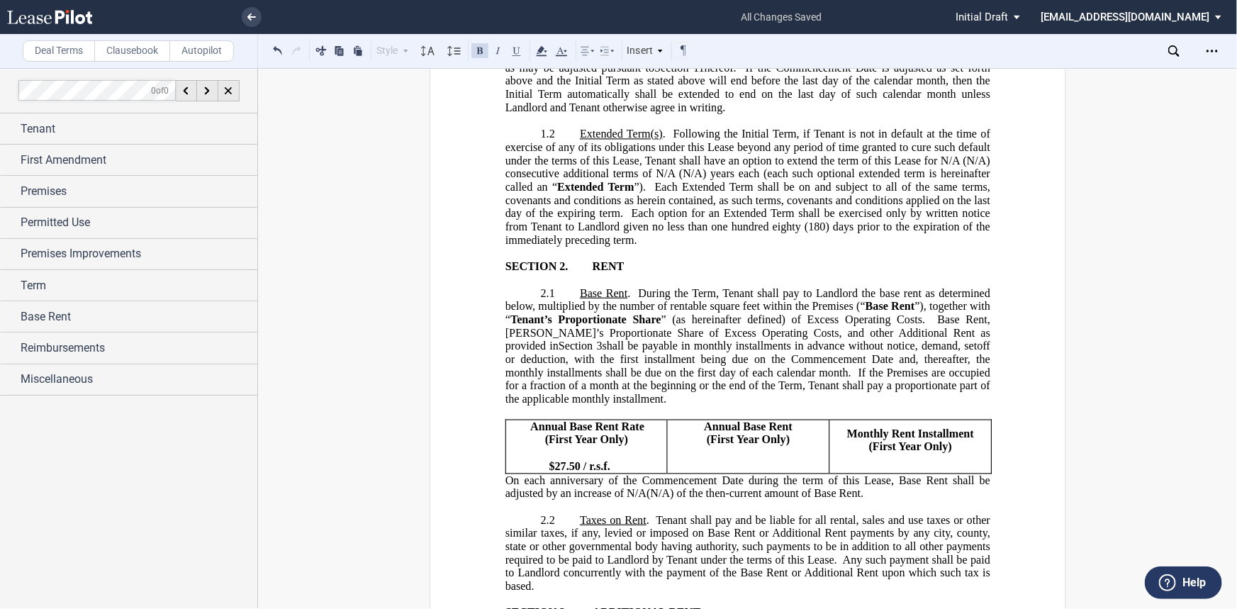
click at [704, 420] on span "Annual Base Rent" at bounding box center [748, 426] width 89 height 13
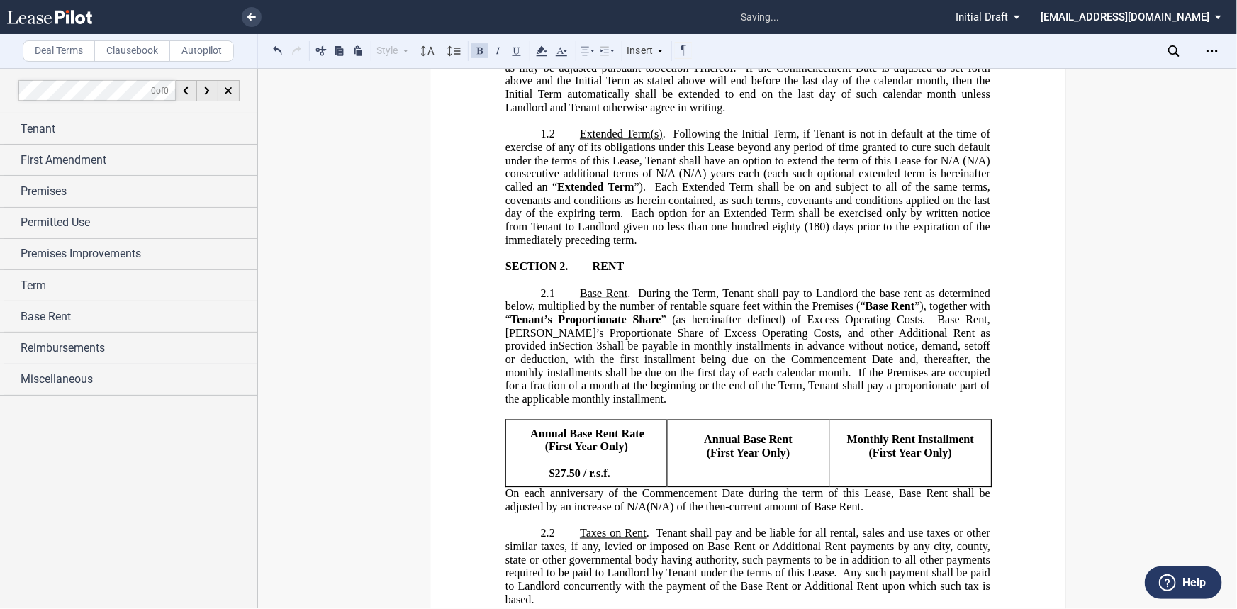
click at [530, 427] on span "Annual Base Rent Rate" at bounding box center [587, 433] width 114 height 13
click at [742, 460] on p "﻿" at bounding box center [748, 466] width 150 height 13
click at [730, 473] on p "﻿" at bounding box center [748, 479] width 150 height 13
click at [615, 473] on p "﻿$27.50 / r.s.f." at bounding box center [595, 479] width 131 height 13
click at [722, 460] on p "﻿" at bounding box center [748, 466] width 150 height 13
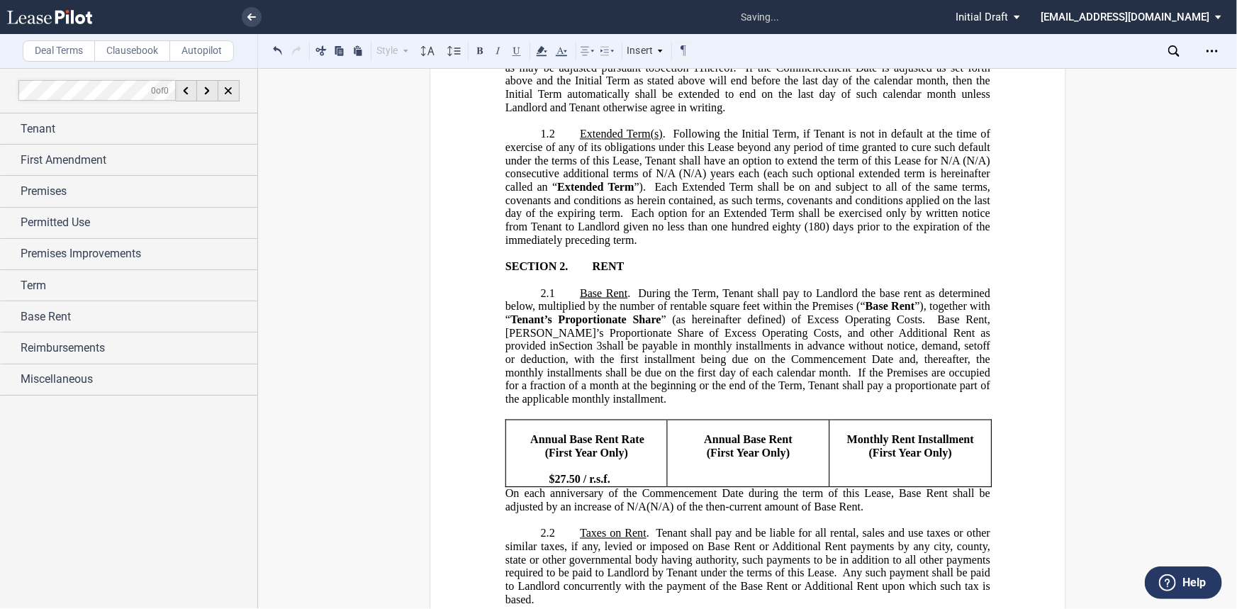
click at [751, 473] on p "﻿" at bounding box center [748, 479] width 150 height 13
click at [785, 473] on p "﻿" at bounding box center [748, 479] width 150 height 13
click at [683, 473] on span "﻿$450505" at bounding box center [693, 479] width 40 height 13
click at [707, 473] on span "﻿$450505" at bounding box center [693, 479] width 40 height 13
click at [673, 473] on span "﻿$450,505.00" at bounding box center [701, 479] width 57 height 13
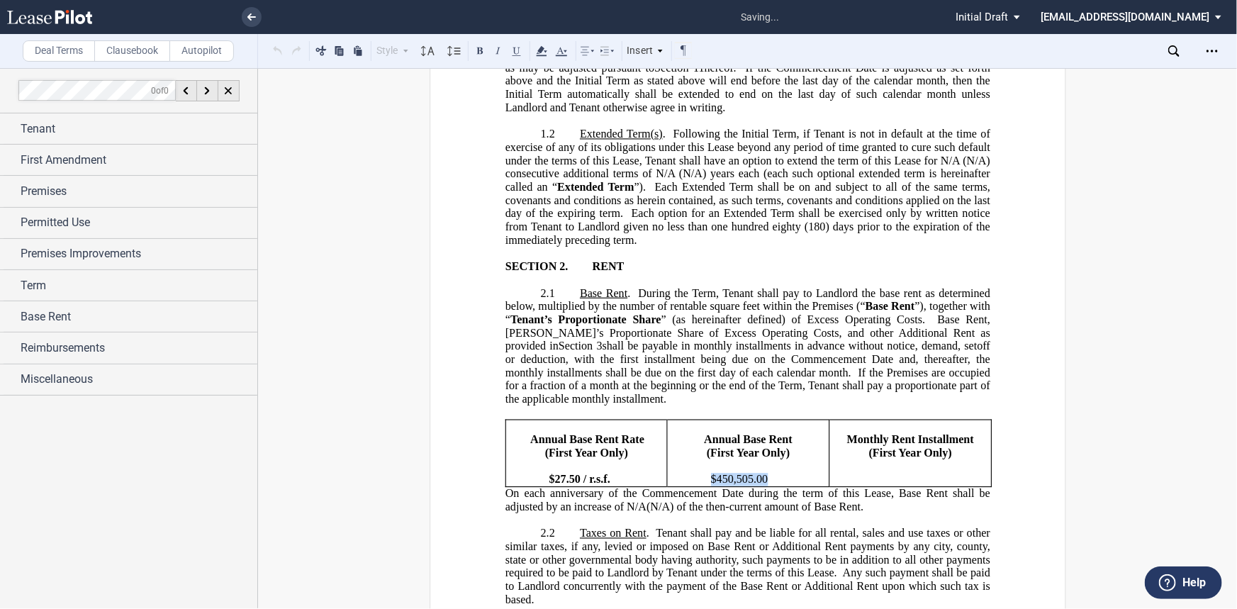
drag, startPoint x: 763, startPoint y: 445, endPoint x: 694, endPoint y: 450, distance: 68.2
click at [694, 473] on p "﻿$450,505.00" at bounding box center [757, 479] width 131 height 13
click at [480, 56] on button at bounding box center [479, 50] width 17 height 17
click at [908, 442] on td "Monthly Rent Installment (First Year Only) ﻿ ﻿ ﻿" at bounding box center [909, 453] width 162 height 67
click at [982, 424] on td "Monthly Rent Installment (First Year Only) ﻿$37,542.08 ﻿ ﻿" at bounding box center [909, 453] width 162 height 67
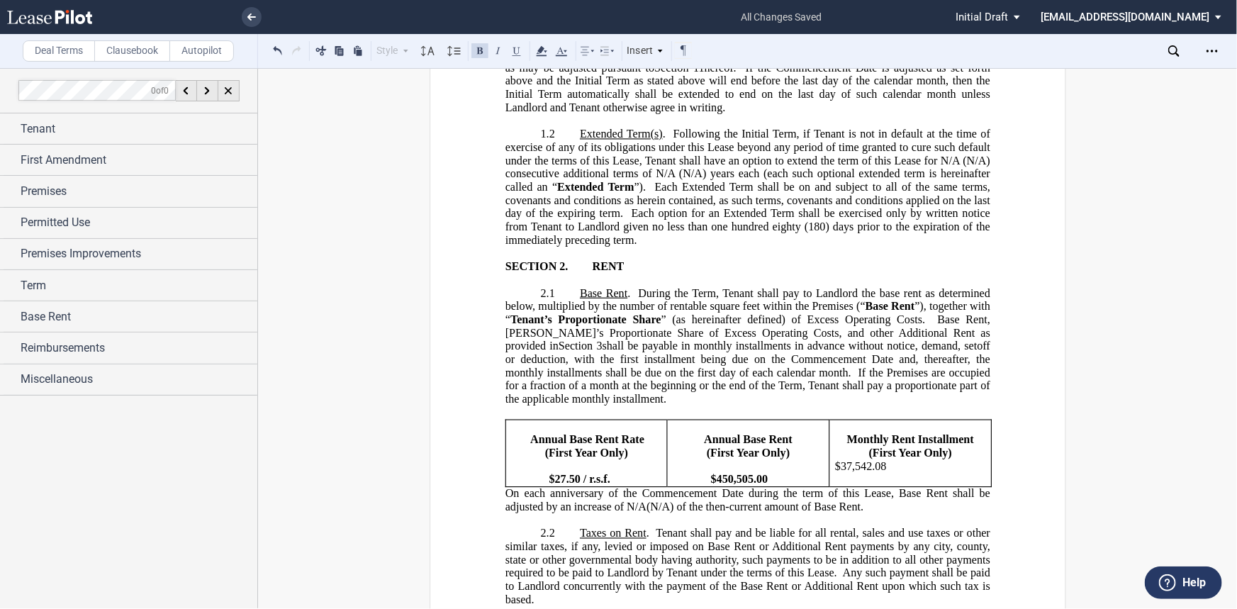
scroll to position [573, 0]
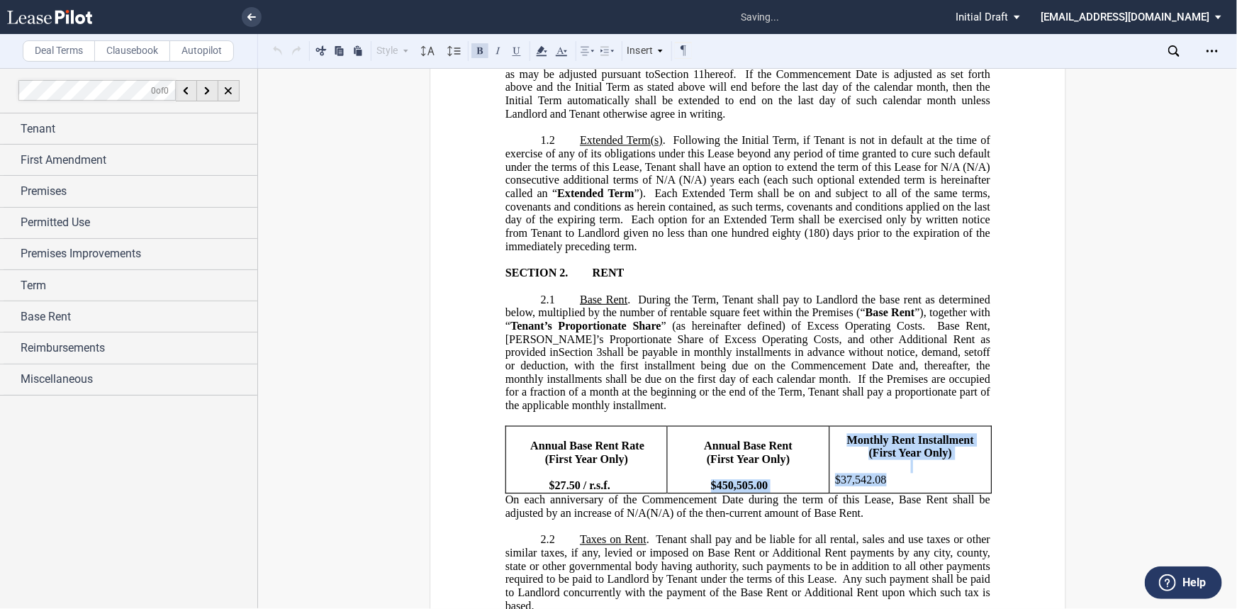
drag, startPoint x: 882, startPoint y: 443, endPoint x: 821, endPoint y: 439, distance: 61.1
click at [821, 439] on tr "Annual Base Rent Rate ﻿ Annual Base Rent Rate (First Year Only) ﻿ ﻿ ﻿ ﻿$27.50 /…" at bounding box center [748, 459] width 486 height 67
click at [821, 439] on td "Annual Base Rent ﻿ Annual Base Rent (First Year Only) ﻿ ﻿ ﻿$450,505.00" at bounding box center [748, 459] width 162 height 67
click at [835, 473] on span "﻿$37,542.08" at bounding box center [861, 479] width 52 height 13
click at [846, 433] on span "Monthly Rent Installment" at bounding box center [909, 439] width 127 height 13
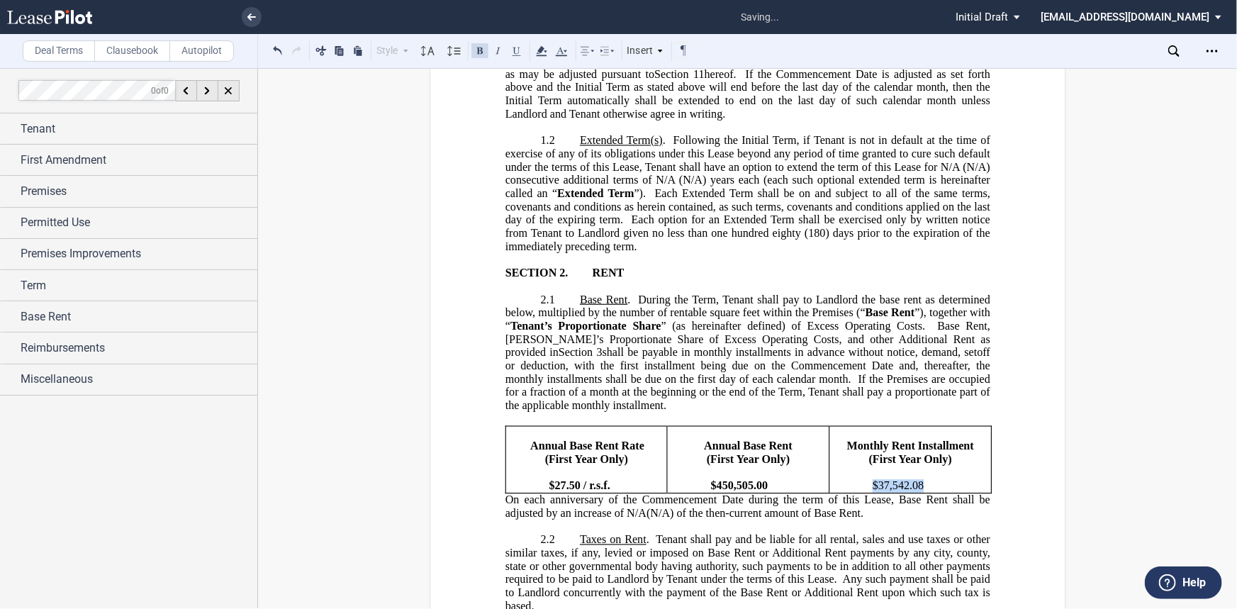
drag, startPoint x: 912, startPoint y: 450, endPoint x: 850, endPoint y: 449, distance: 61.7
click at [853, 480] on p "﻿$37,542.08" at bounding box center [919, 486] width 132 height 13
click at [481, 57] on button at bounding box center [479, 50] width 17 height 17
click at [729, 520] on p "﻿" at bounding box center [747, 526] width 485 height 13
click at [636, 493] on span "On each anniversary of the Commencement Date during the term of this Lease, Bas…" at bounding box center [749, 506] width 488 height 26
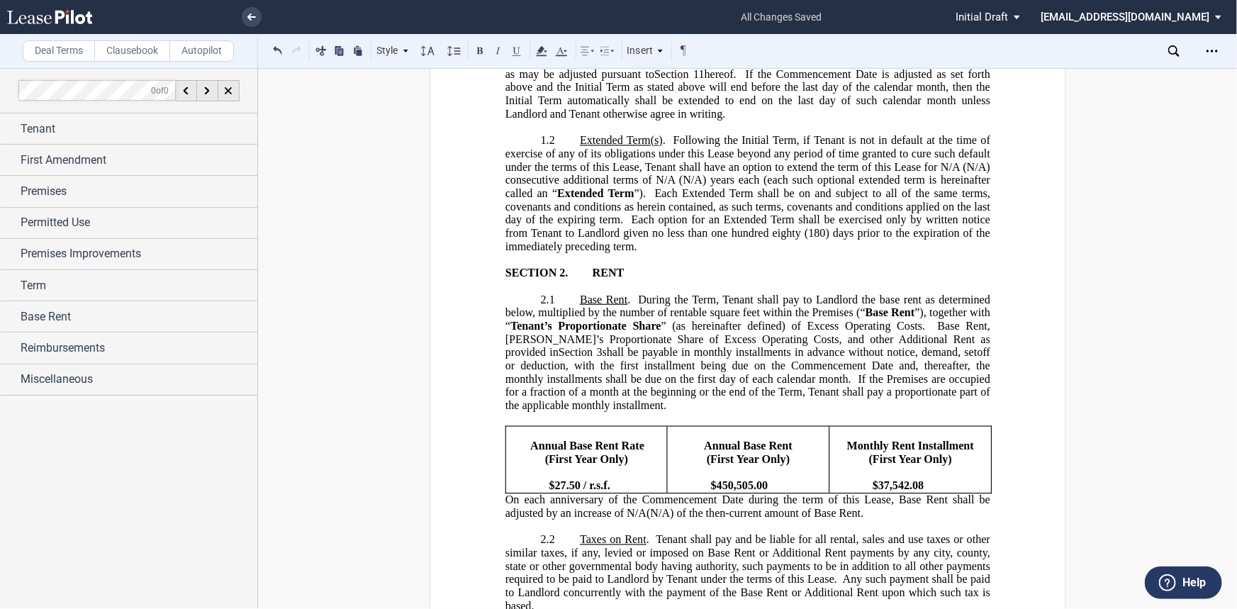
click at [638, 493] on span "On each anniversary of the Commencement Date during the term of this Lease, Bas…" at bounding box center [749, 506] width 488 height 26
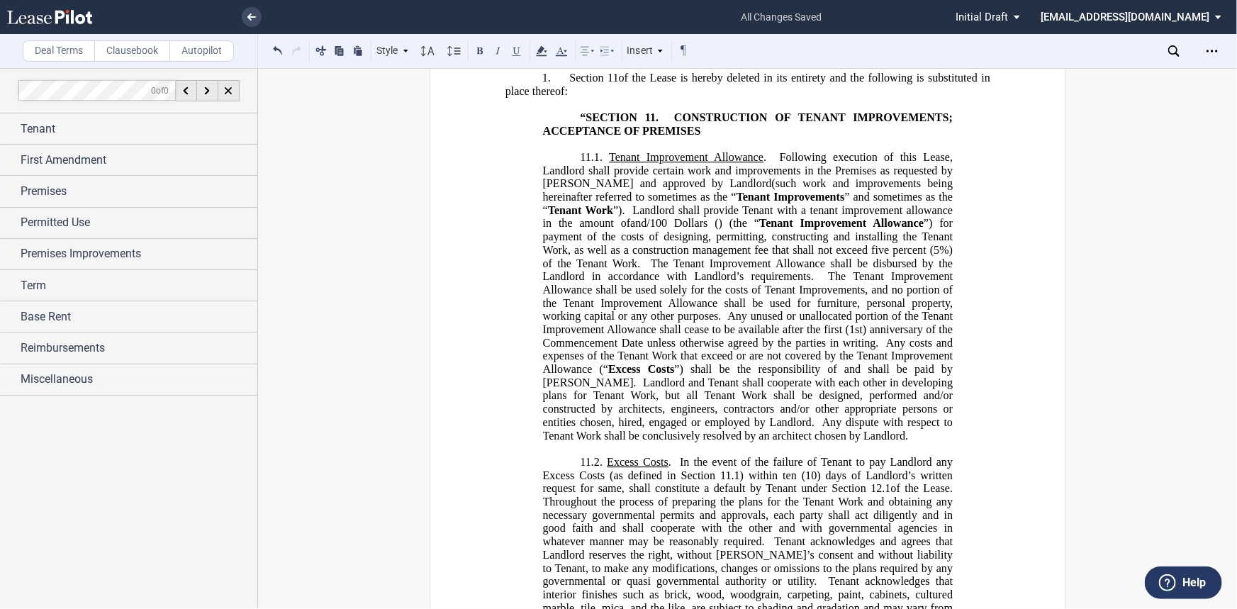
scroll to position [18354, 0]
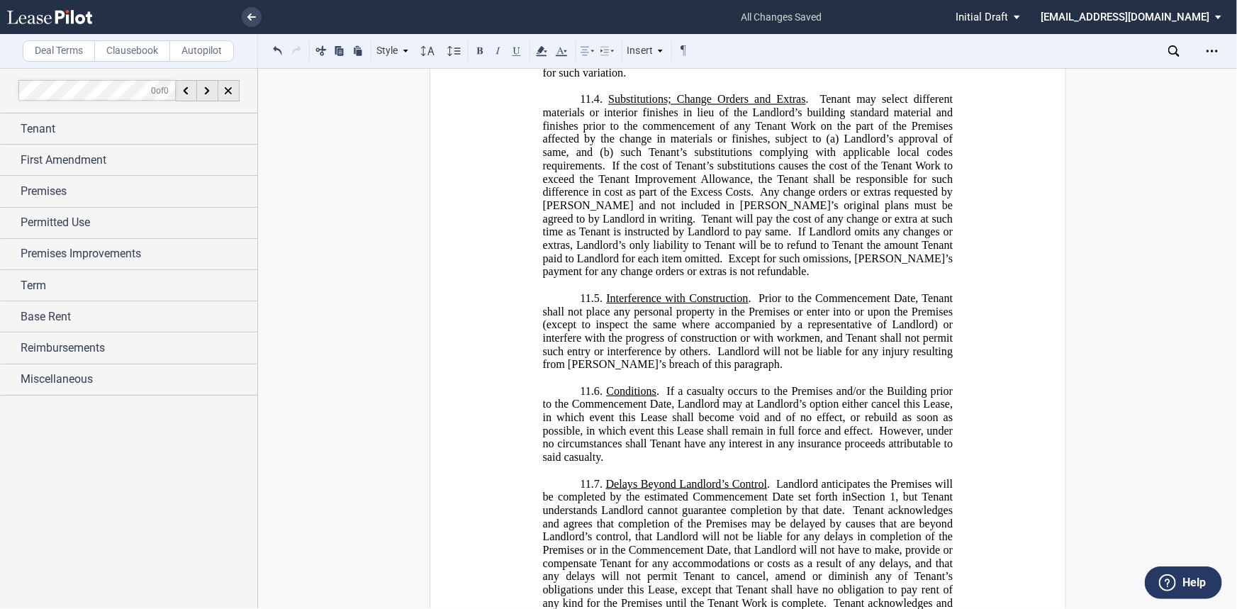
scroll to position [18869, 0]
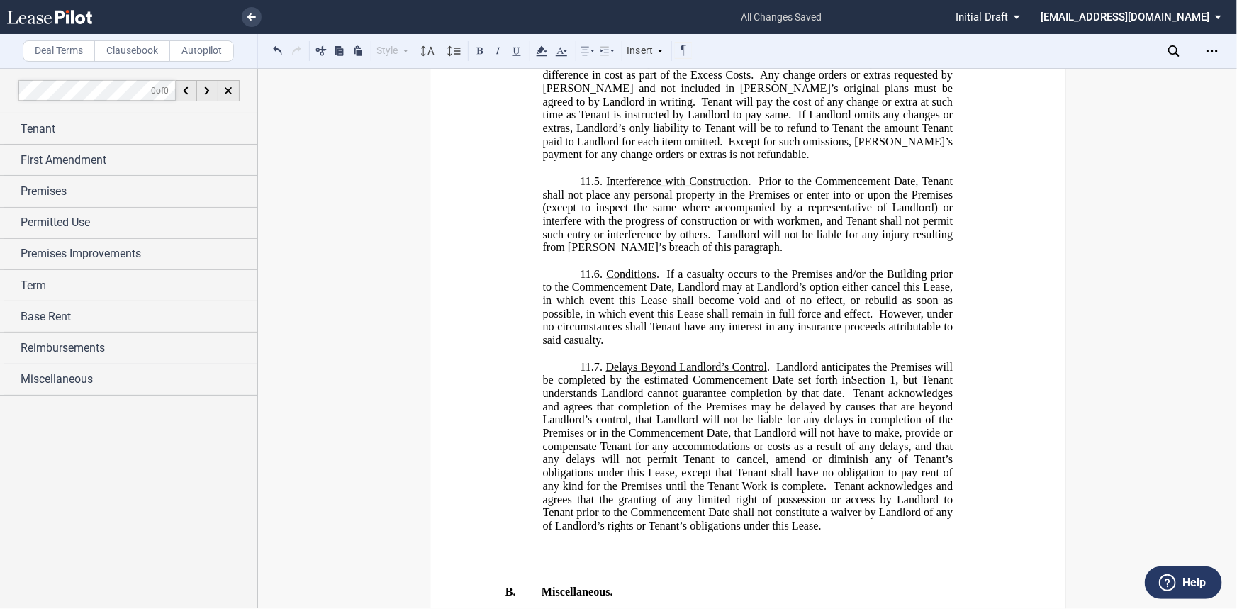
drag, startPoint x: 828, startPoint y: 320, endPoint x: 806, endPoint y: 322, distance: 22.1
drag, startPoint x: 806, startPoint y: 322, endPoint x: 814, endPoint y: 337, distance: 16.8
drag, startPoint x: 828, startPoint y: 318, endPoint x: 782, endPoint y: 318, distance: 46.1
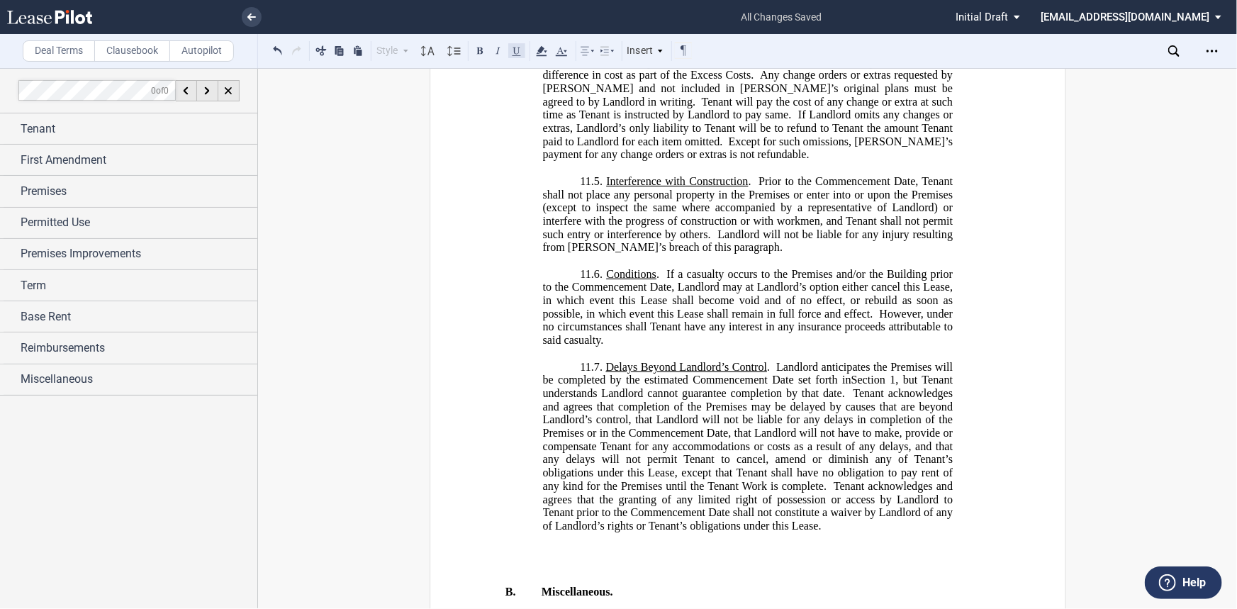
click at [517, 57] on button at bounding box center [516, 50] width 17 height 17
drag, startPoint x: 775, startPoint y: 356, endPoint x: 777, endPoint y: 365, distance: 8.8
drag, startPoint x: 775, startPoint y: 359, endPoint x: 957, endPoint y: 362, distance: 181.4
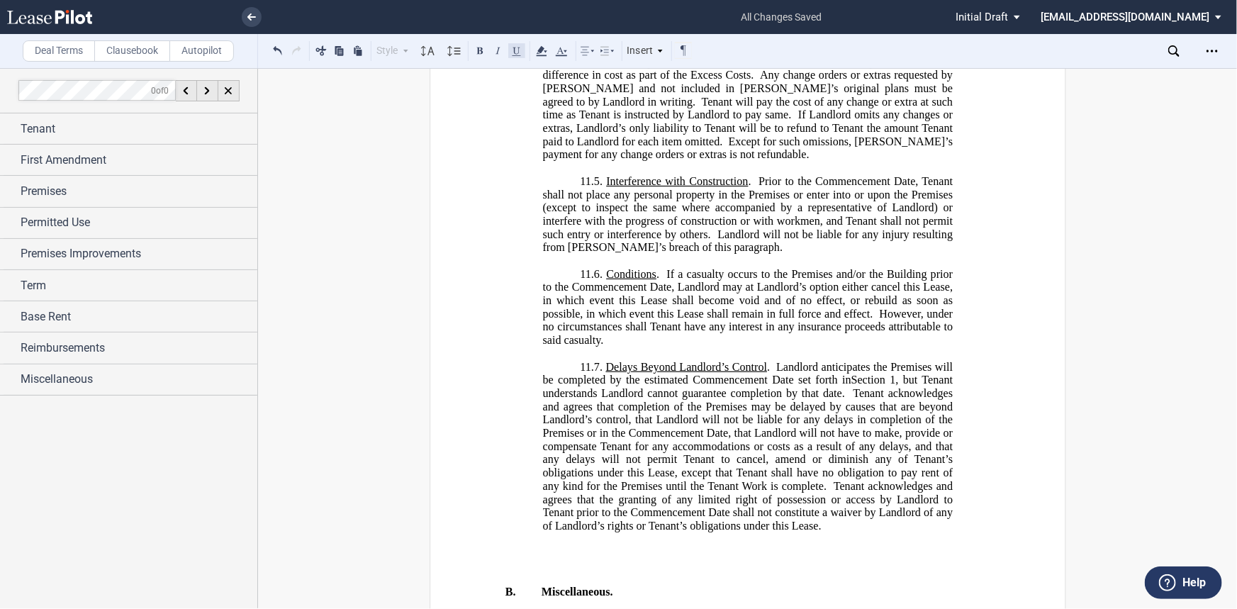
click at [512, 55] on button at bounding box center [516, 50] width 17 height 17
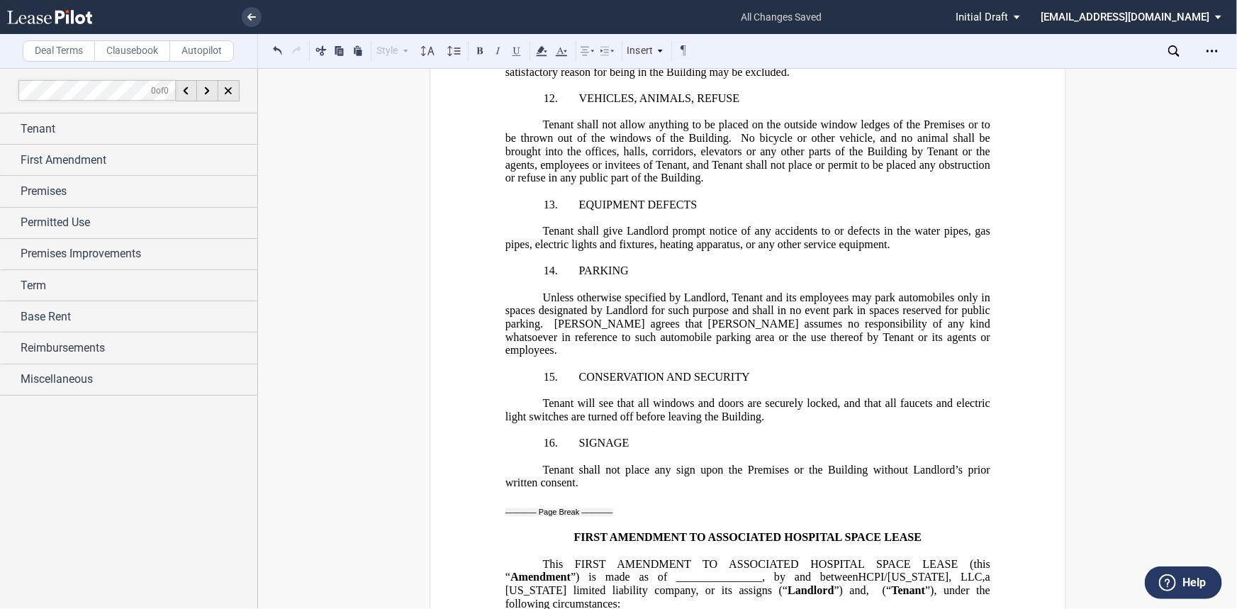
scroll to position [17142, 0]
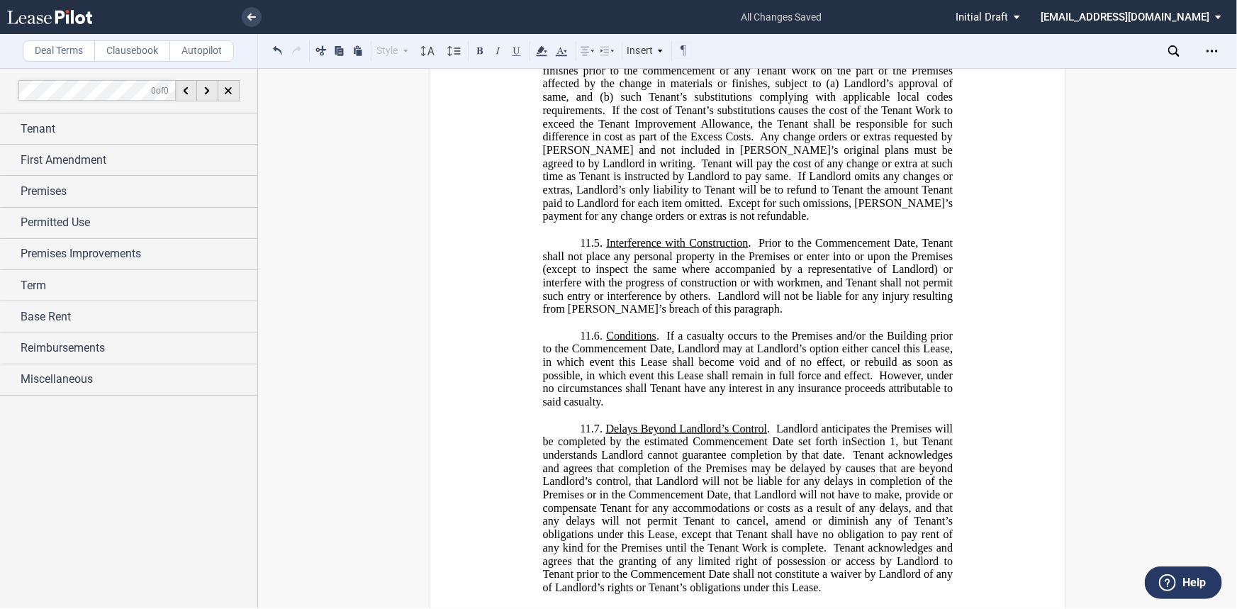
scroll to position [18881, 0]
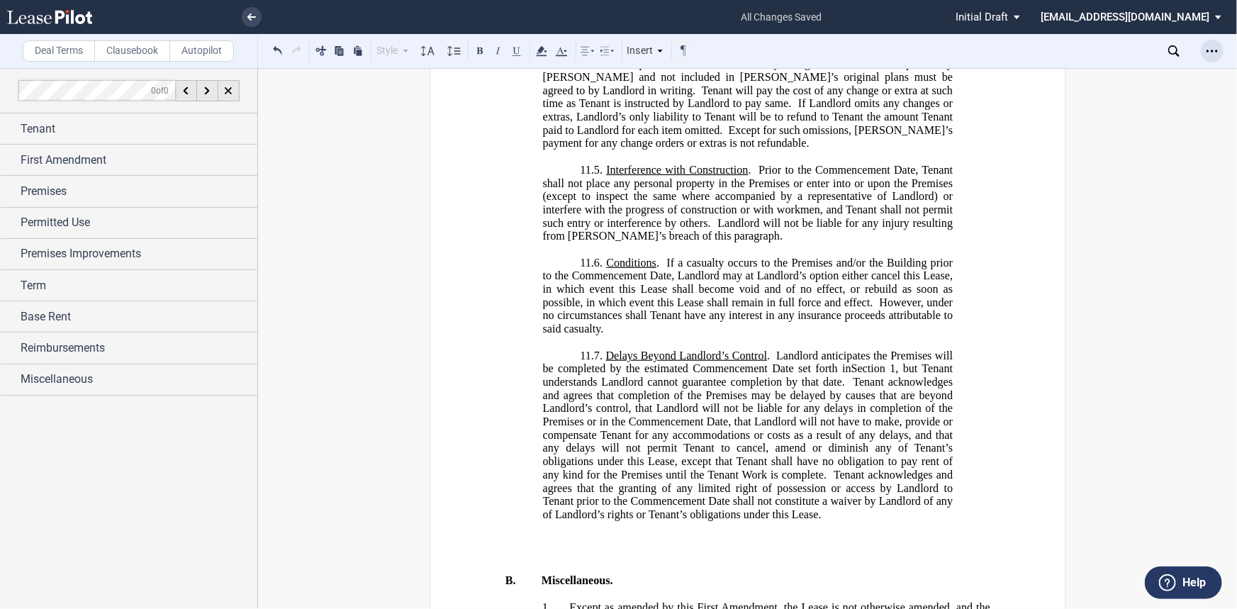
click at [1208, 49] on icon "Open Lease options menu" at bounding box center [1211, 50] width 11 height 11
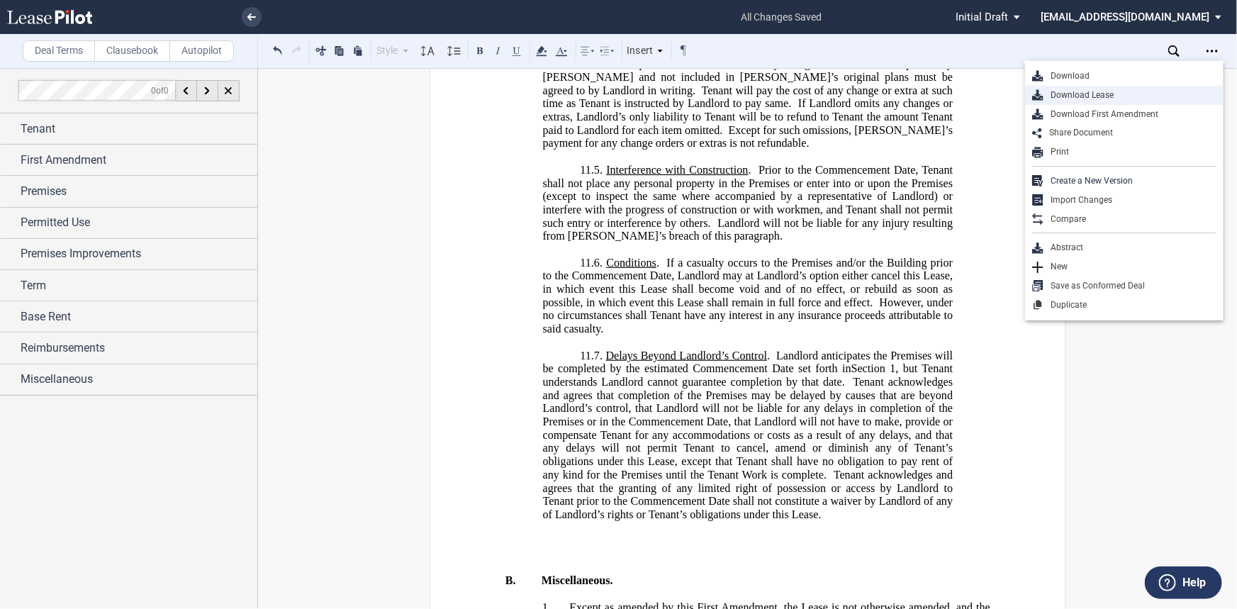
click at [1169, 91] on div "Download Lease" at bounding box center [1129, 95] width 173 height 12
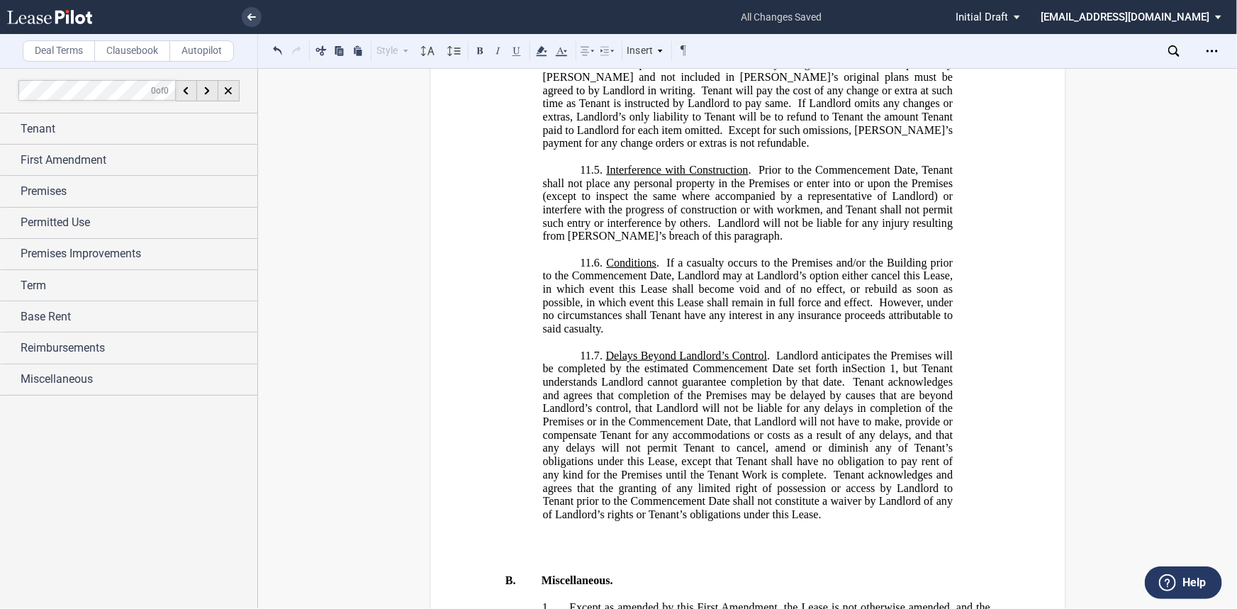
click at [1219, 50] on div "Open Lease options menu" at bounding box center [1211, 51] width 23 height 23
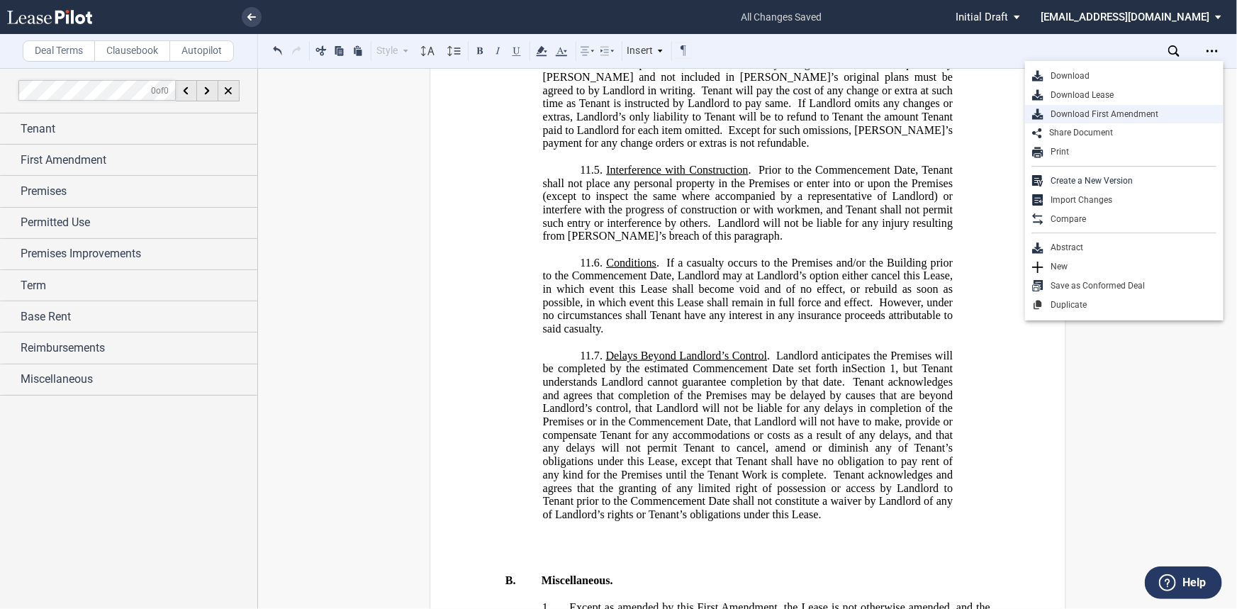
click at [1174, 118] on div "Download First Amendment" at bounding box center [1129, 114] width 173 height 12
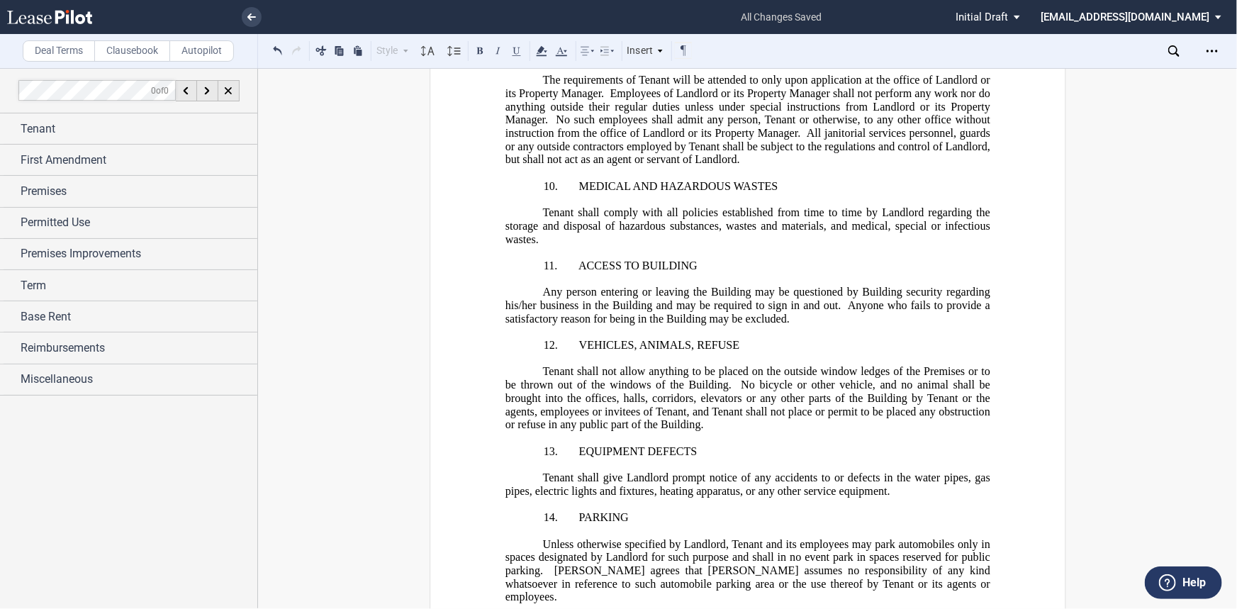
scroll to position [17528, 0]
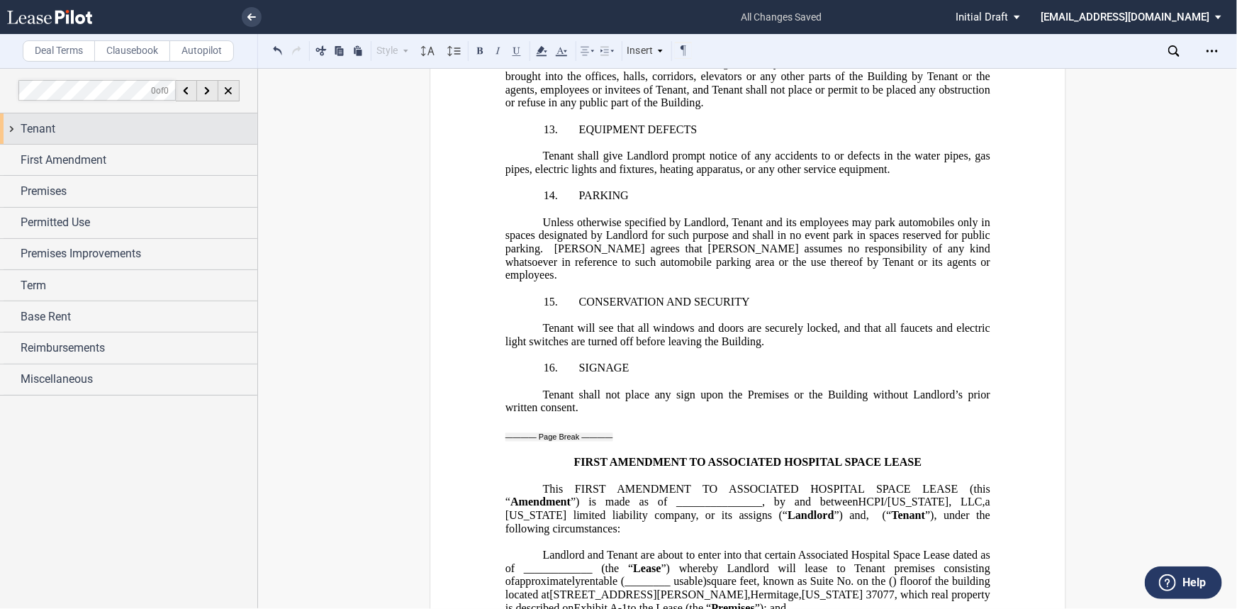
click at [57, 130] on div "Tenant" at bounding box center [139, 128] width 237 height 17
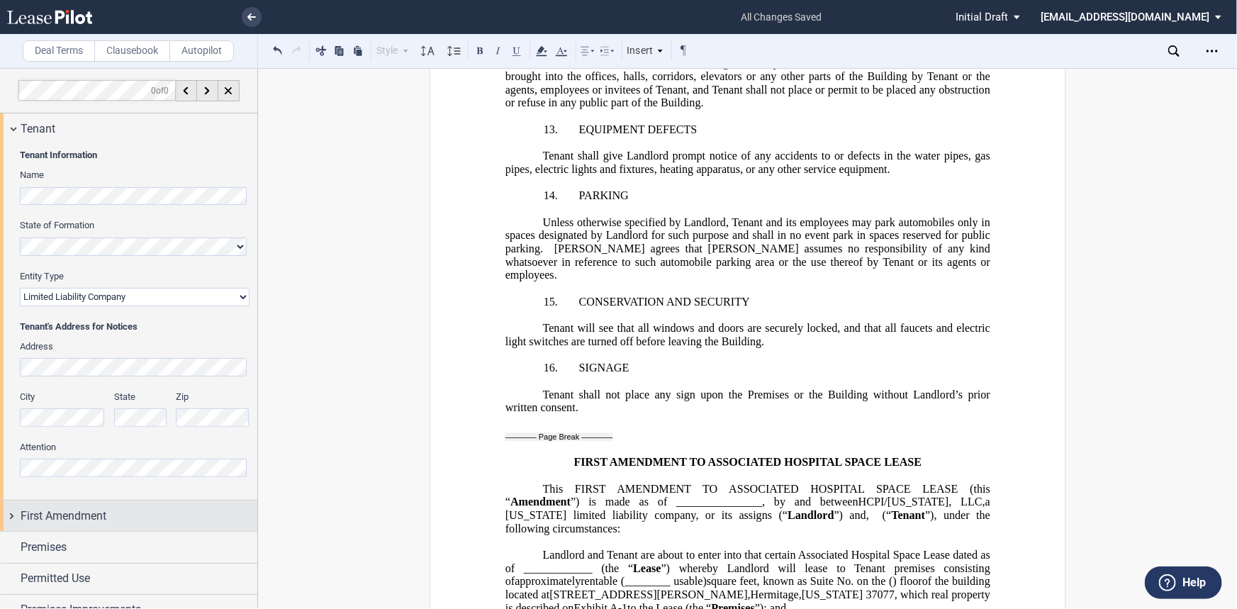
click at [65, 510] on span "First Amendment" at bounding box center [64, 515] width 86 height 17
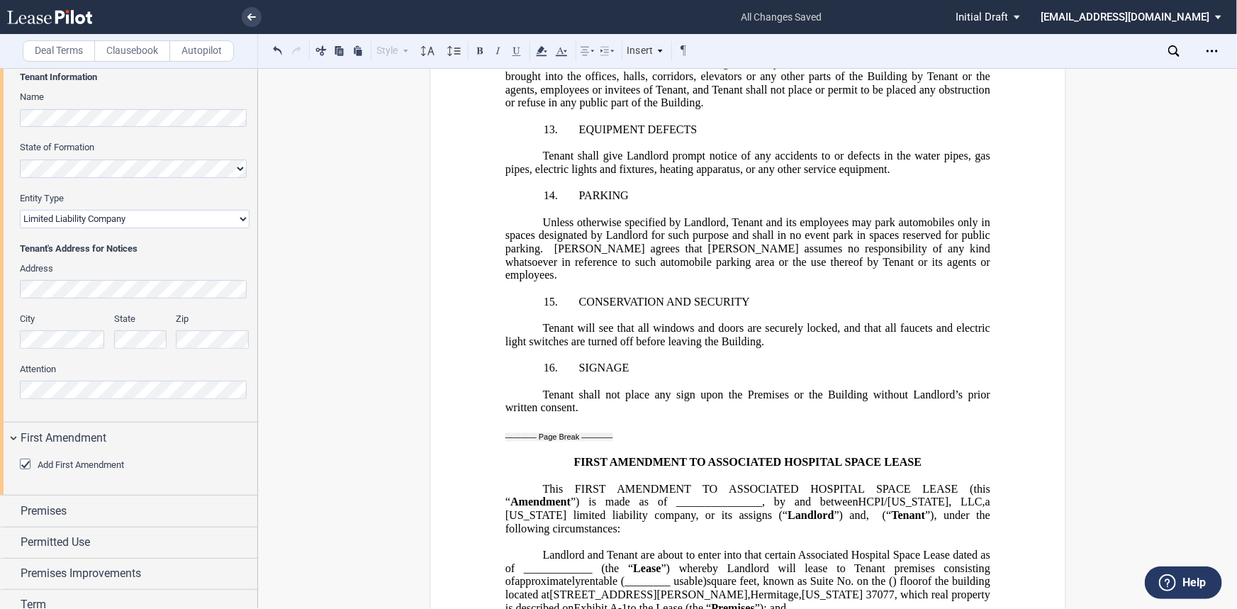
scroll to position [184, 0]
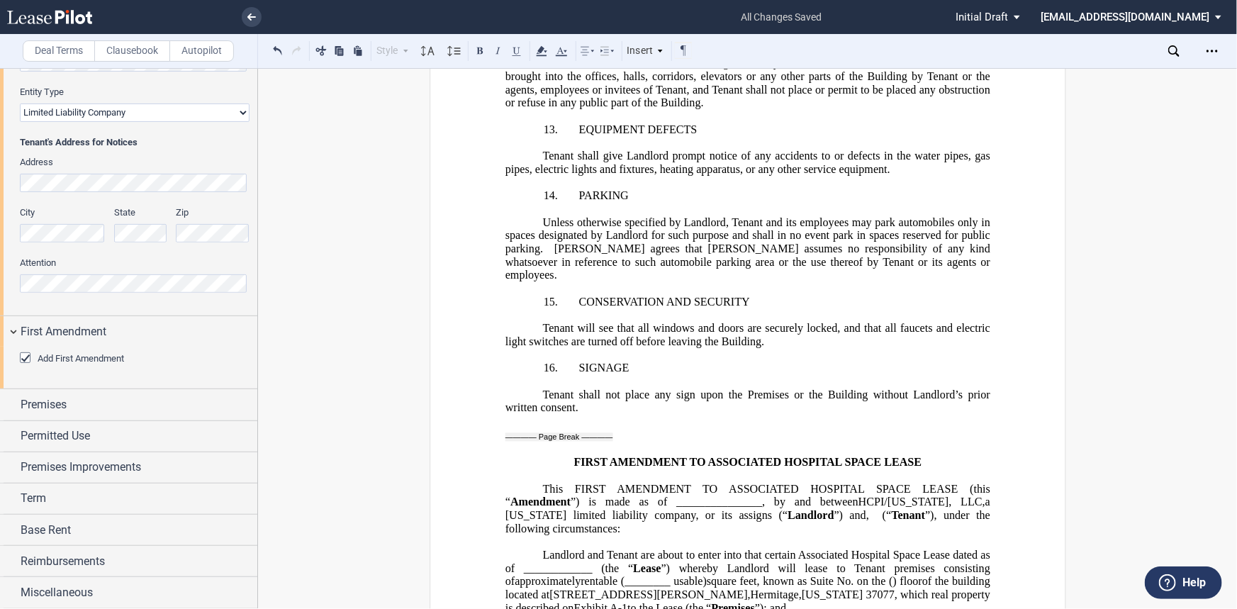
click at [33, 381] on div "Add First Amendment" at bounding box center [128, 368] width 257 height 42
click at [40, 403] on span "Premises" at bounding box center [44, 404] width 46 height 17
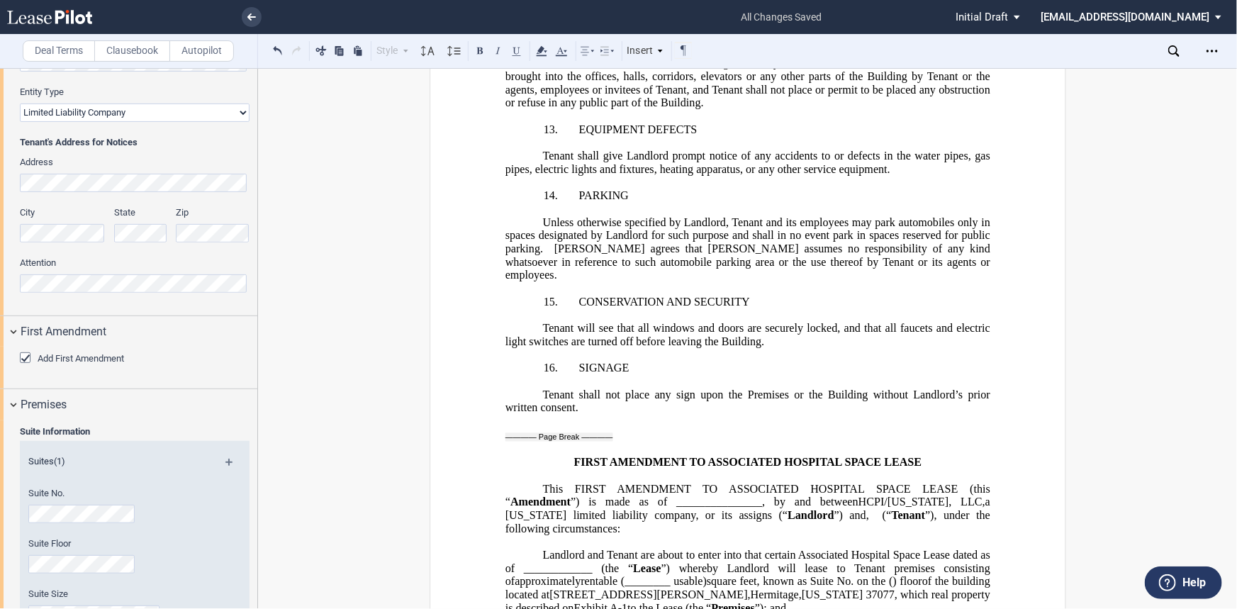
scroll to position [570, 0]
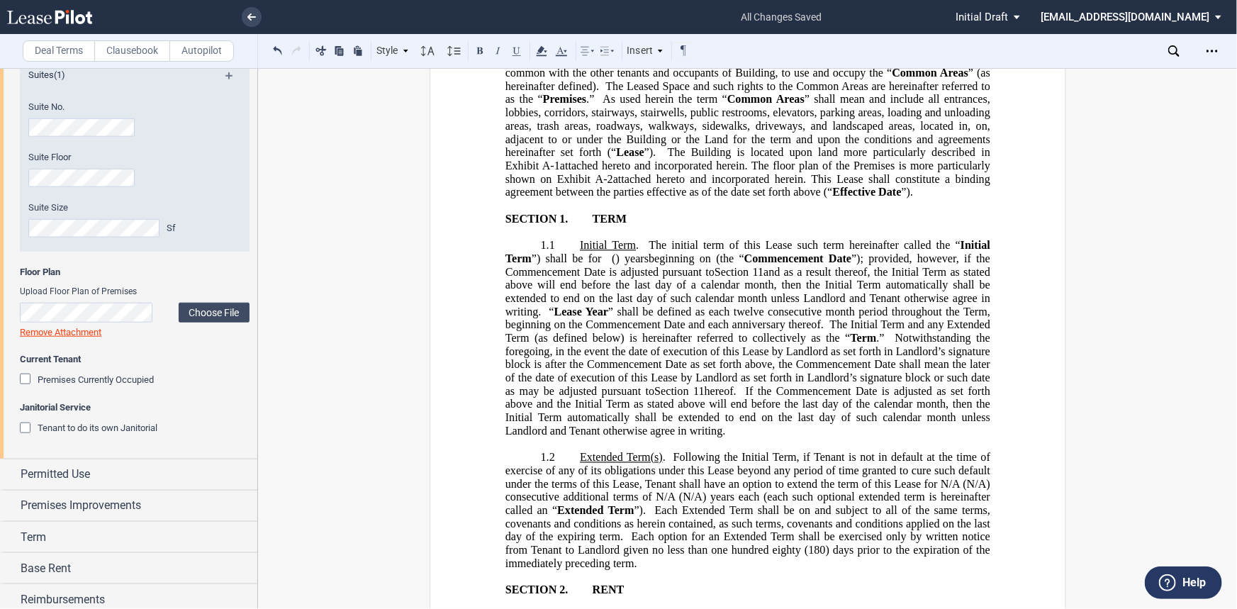
scroll to position [128, 0]
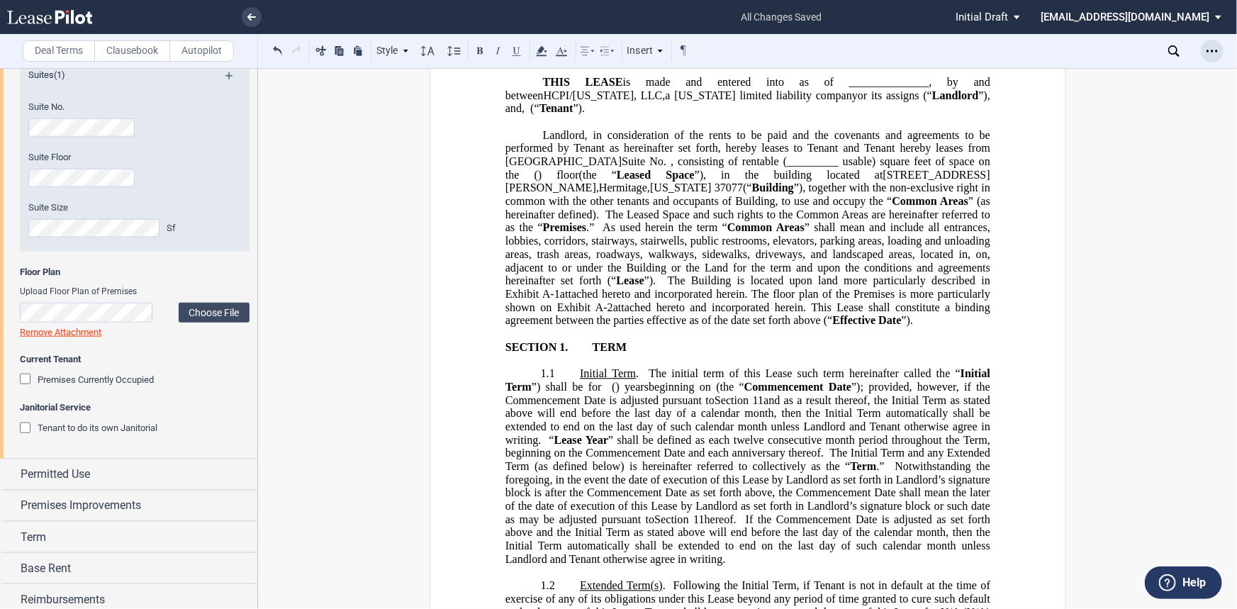
click at [1216, 50] on use "Open Lease options menu" at bounding box center [1211, 51] width 11 height 2
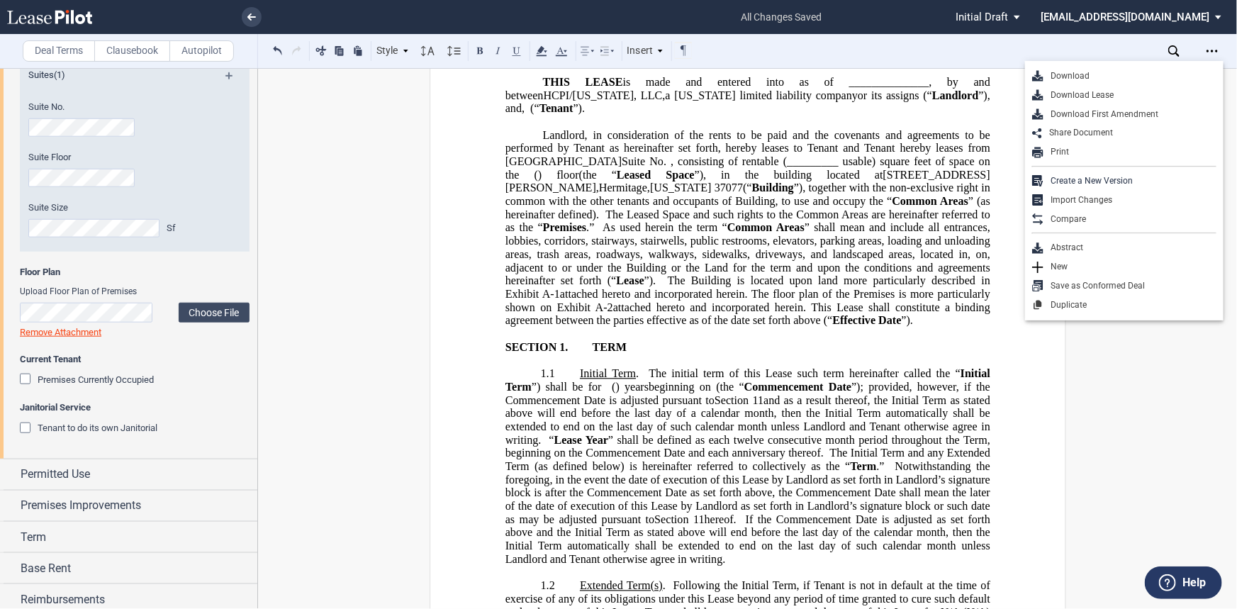
click at [1188, 98] on div "Download Lease" at bounding box center [1129, 95] width 173 height 12
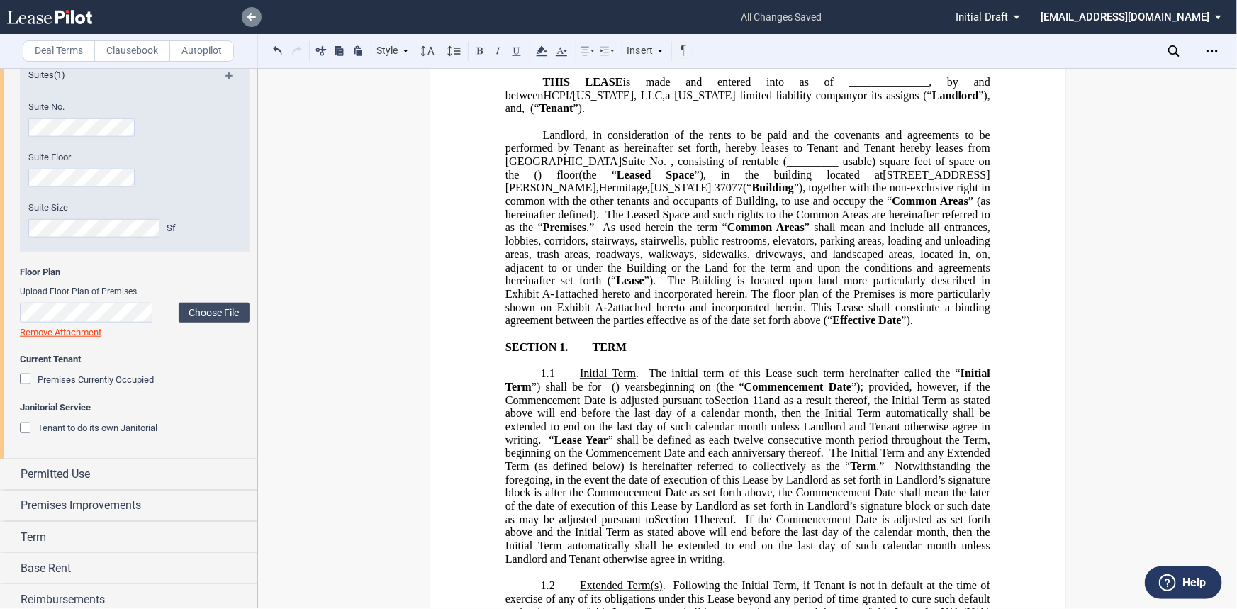
click at [252, 21] on link at bounding box center [252, 17] width 20 height 20
